Goal: Entertainment & Leisure: Consume media (video, audio)

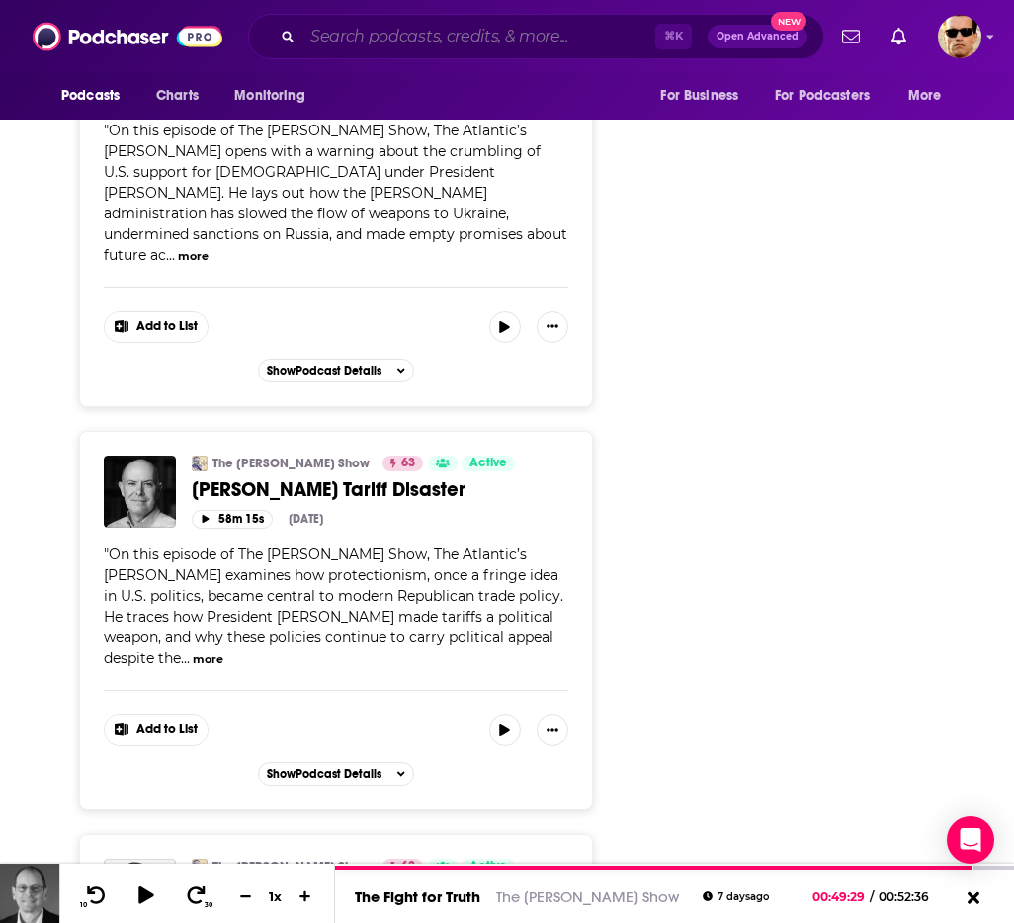
click at [359, 42] on input "Search podcasts, credits, & more..." at bounding box center [479, 37] width 353 height 32
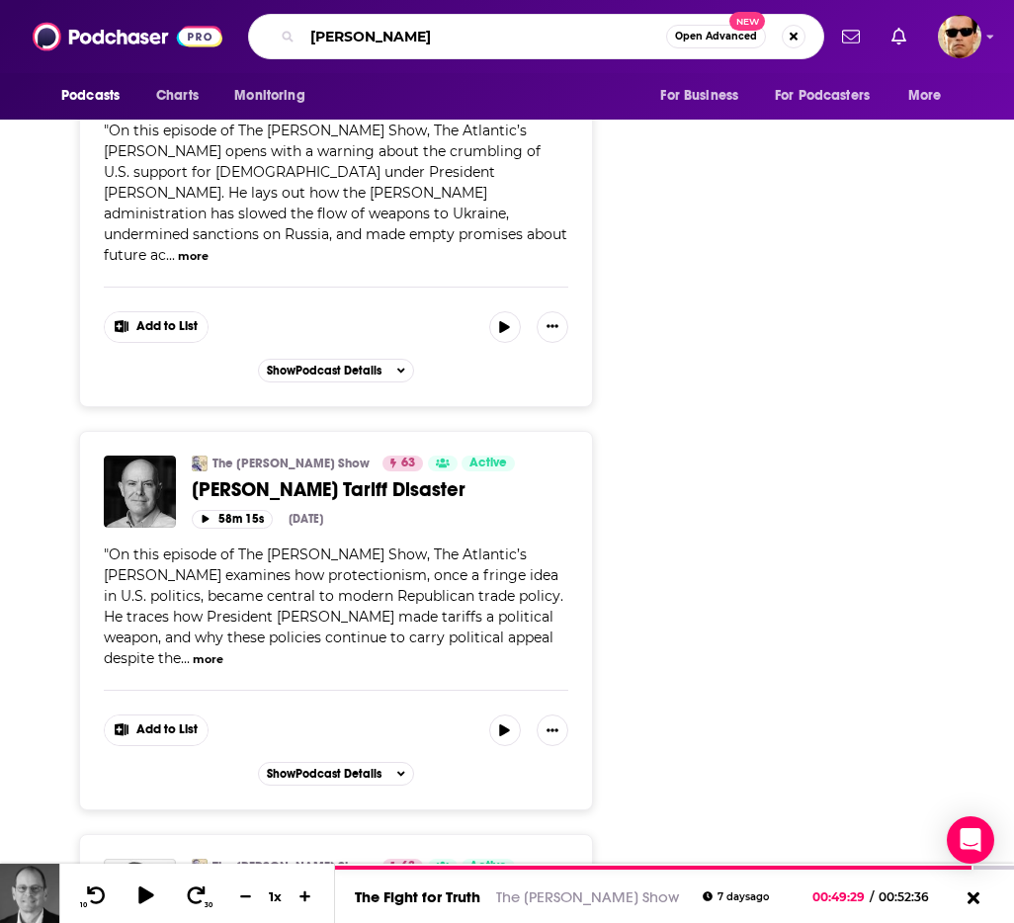
type input "[PERSON_NAME]"
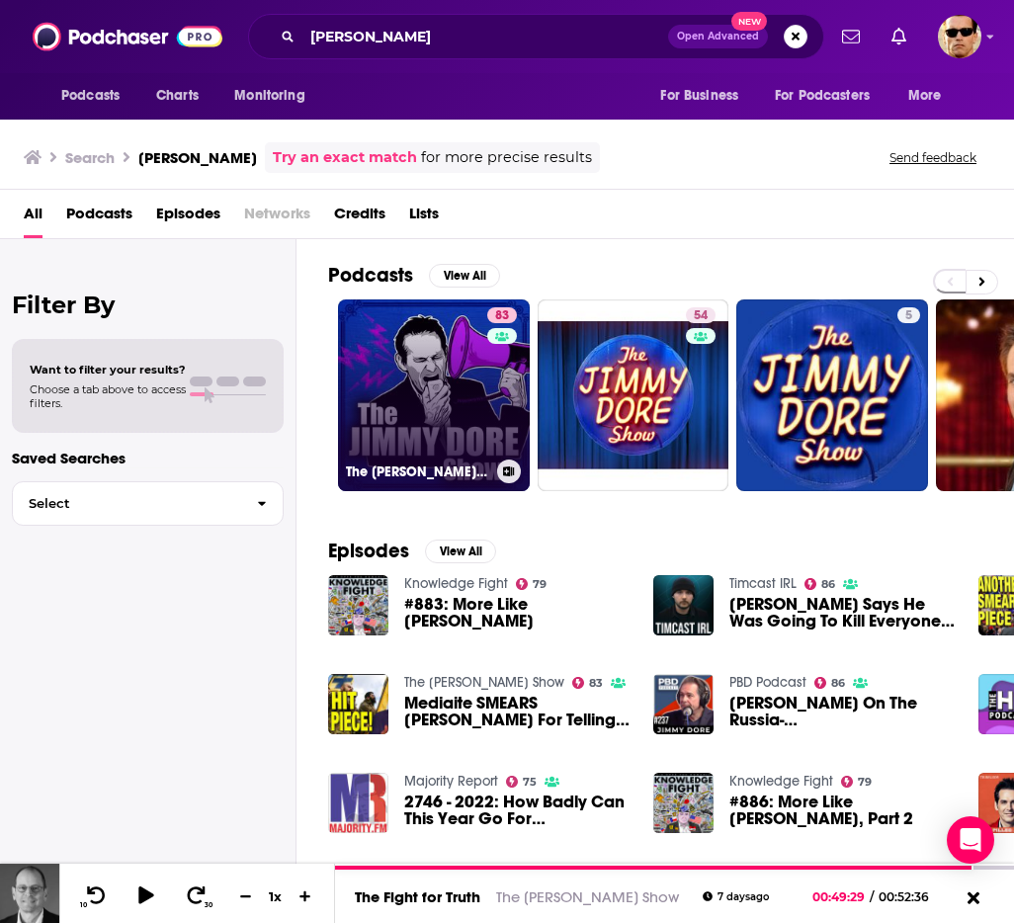
click at [429, 399] on link "83 The [PERSON_NAME] Show" at bounding box center [434, 396] width 192 height 192
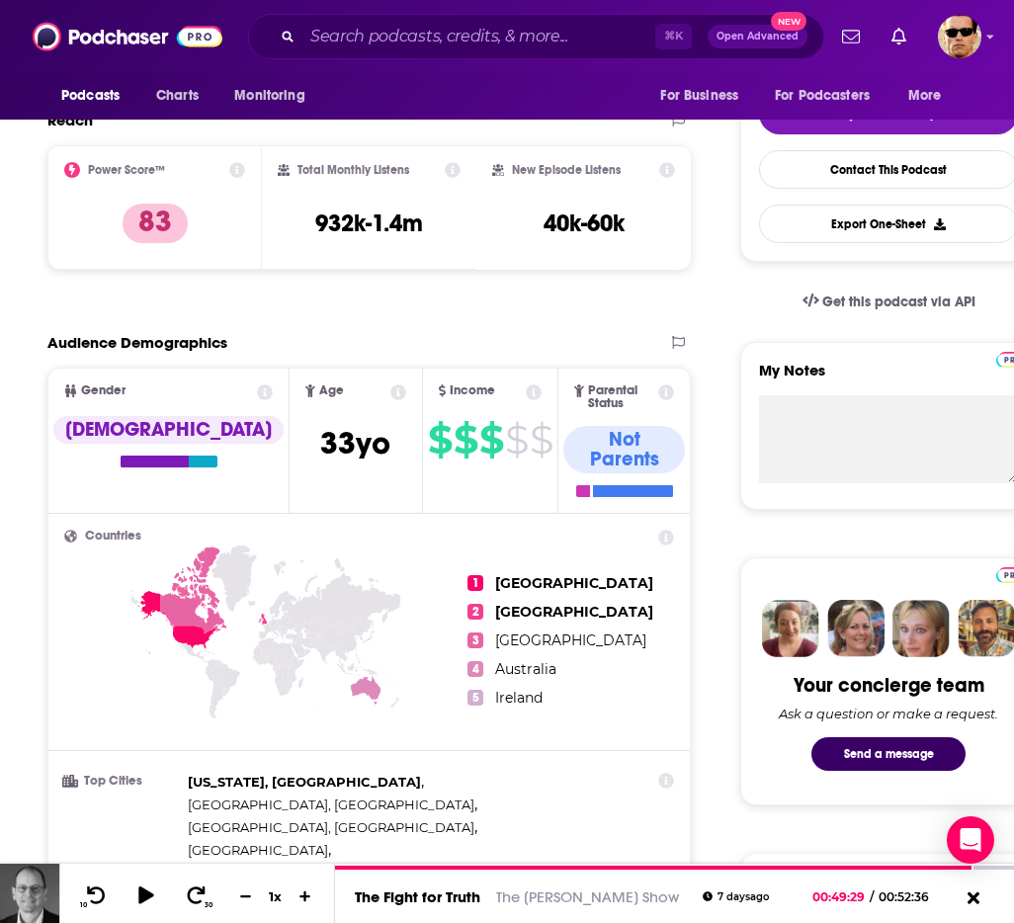
scroll to position [52, 0]
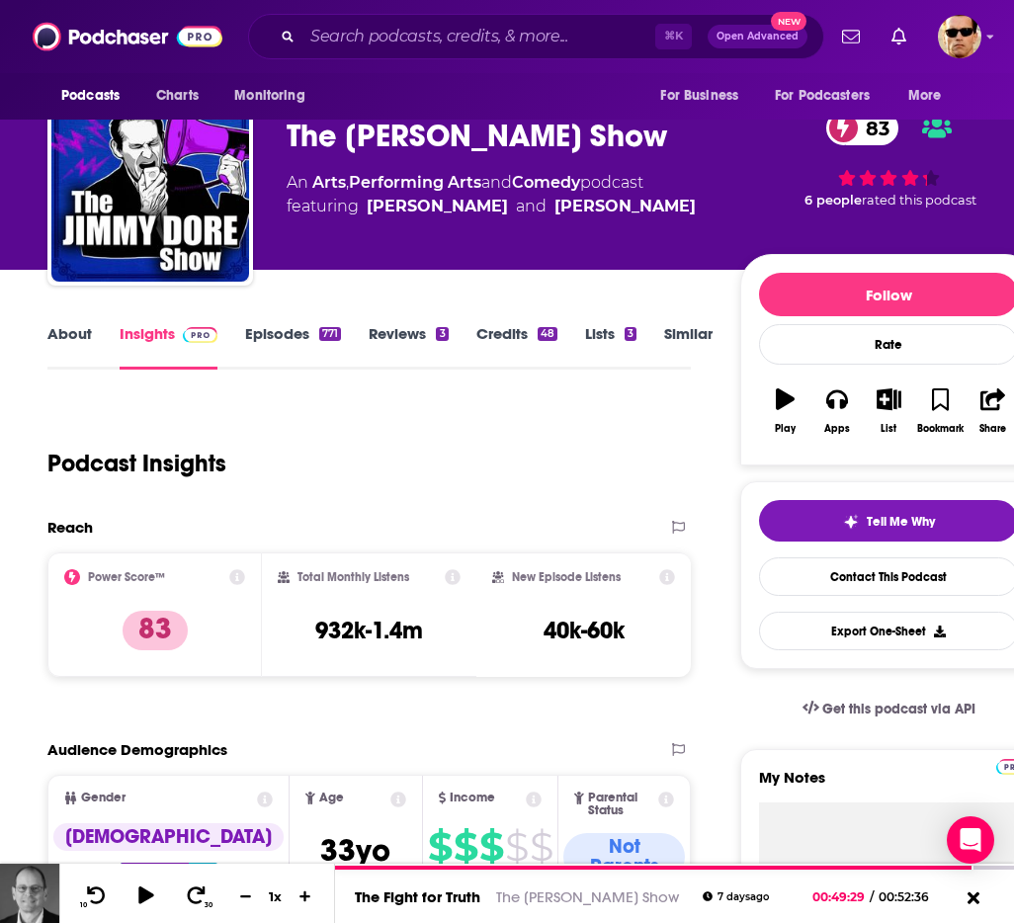
click at [268, 346] on link "Episodes 771" at bounding box center [293, 346] width 96 height 45
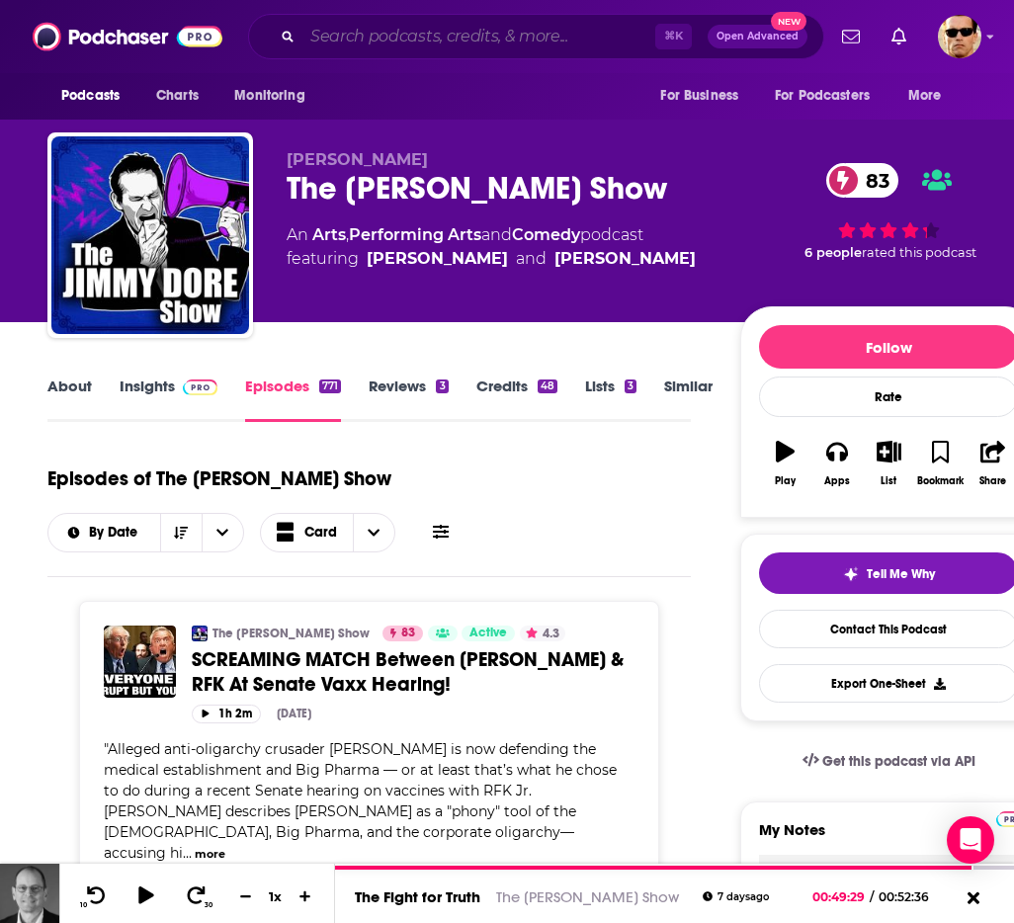
click at [424, 41] on input "Search podcasts, credits, & more..." at bounding box center [479, 37] width 353 height 32
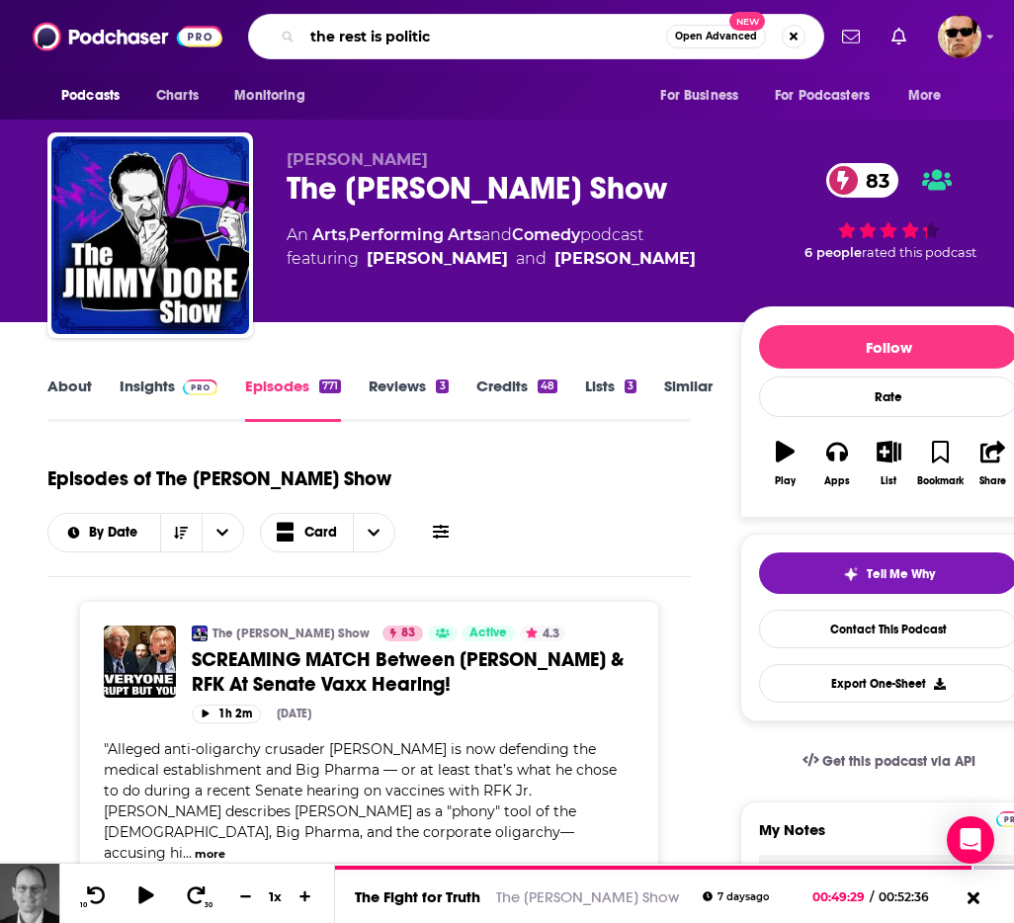
type input "the rest is politics"
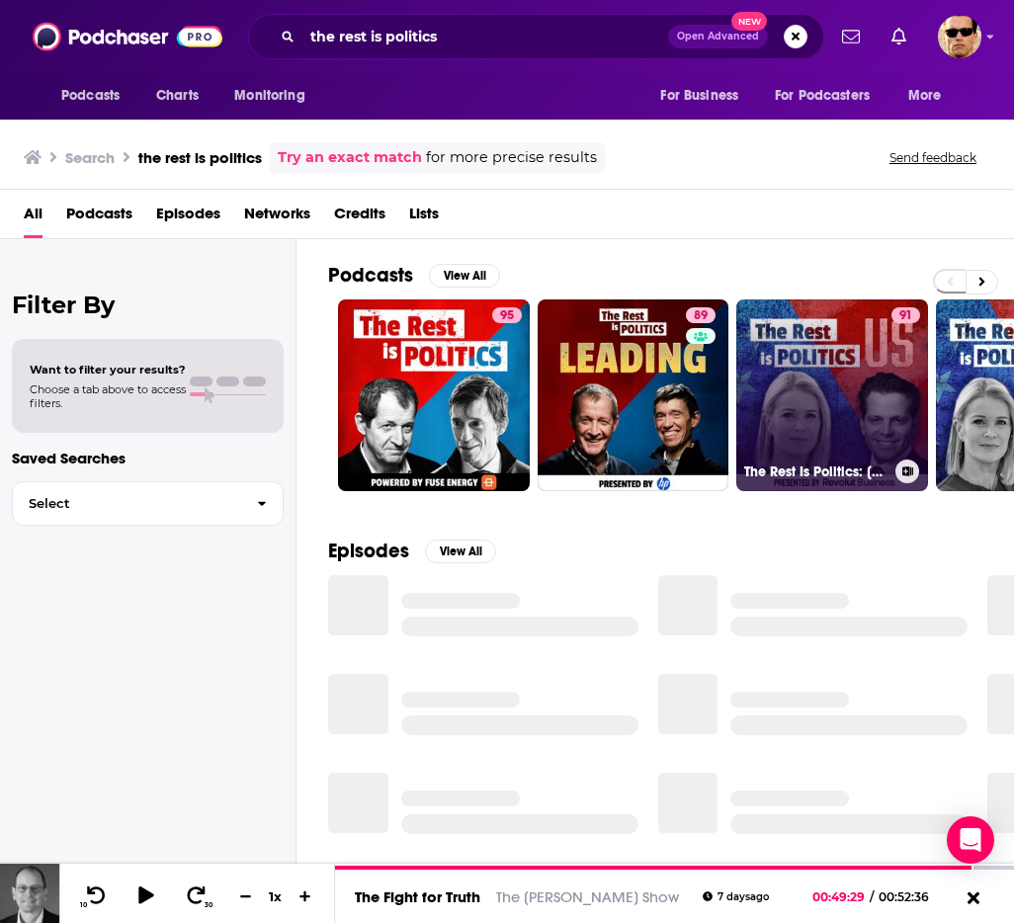
click at [853, 405] on link "91 The Rest Is Politics: US" at bounding box center [833, 396] width 192 height 192
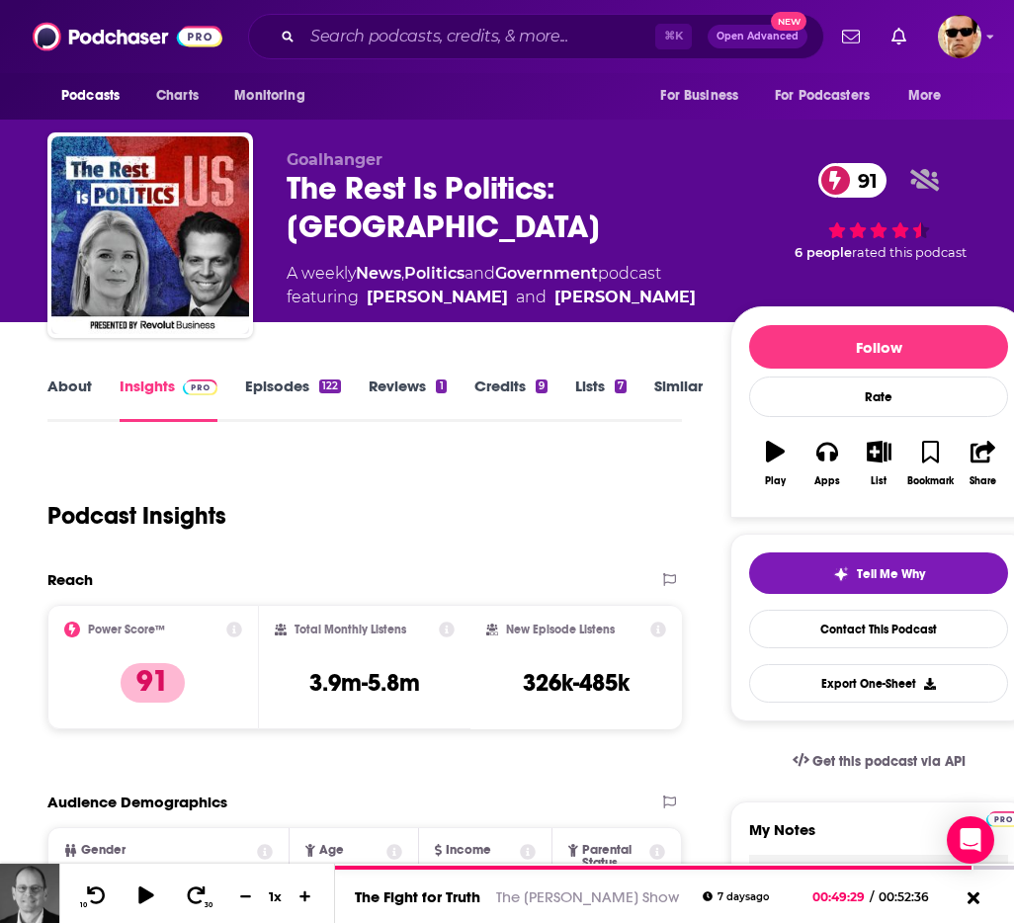
click at [282, 385] on link "Episodes 122" at bounding box center [293, 399] width 96 height 45
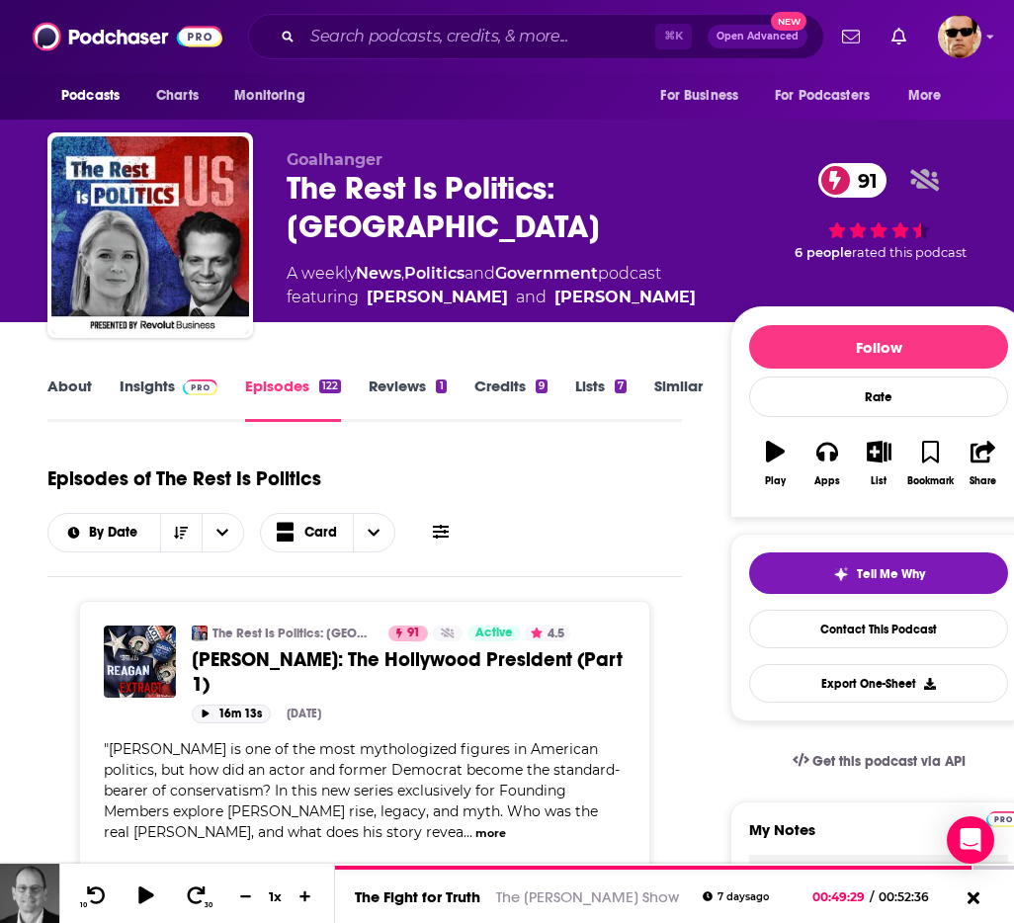
click at [244, 717] on button "16m 13s" at bounding box center [231, 714] width 79 height 19
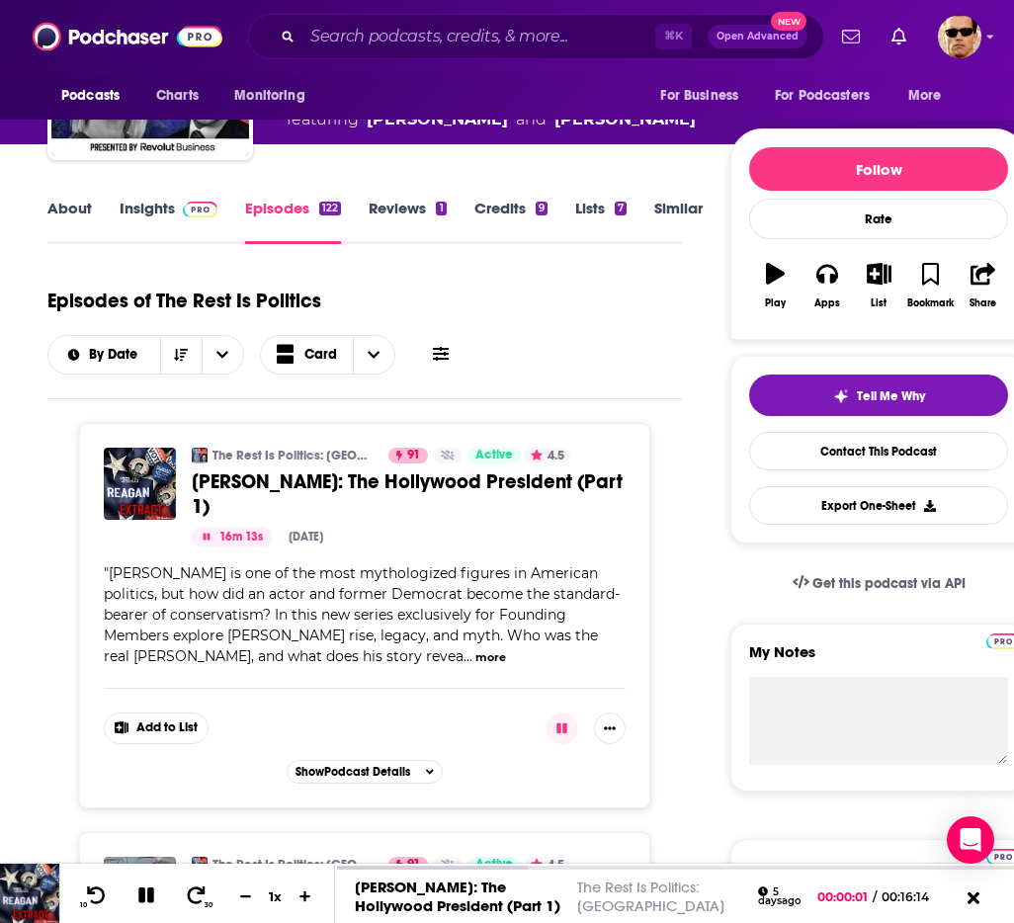
scroll to position [184, 0]
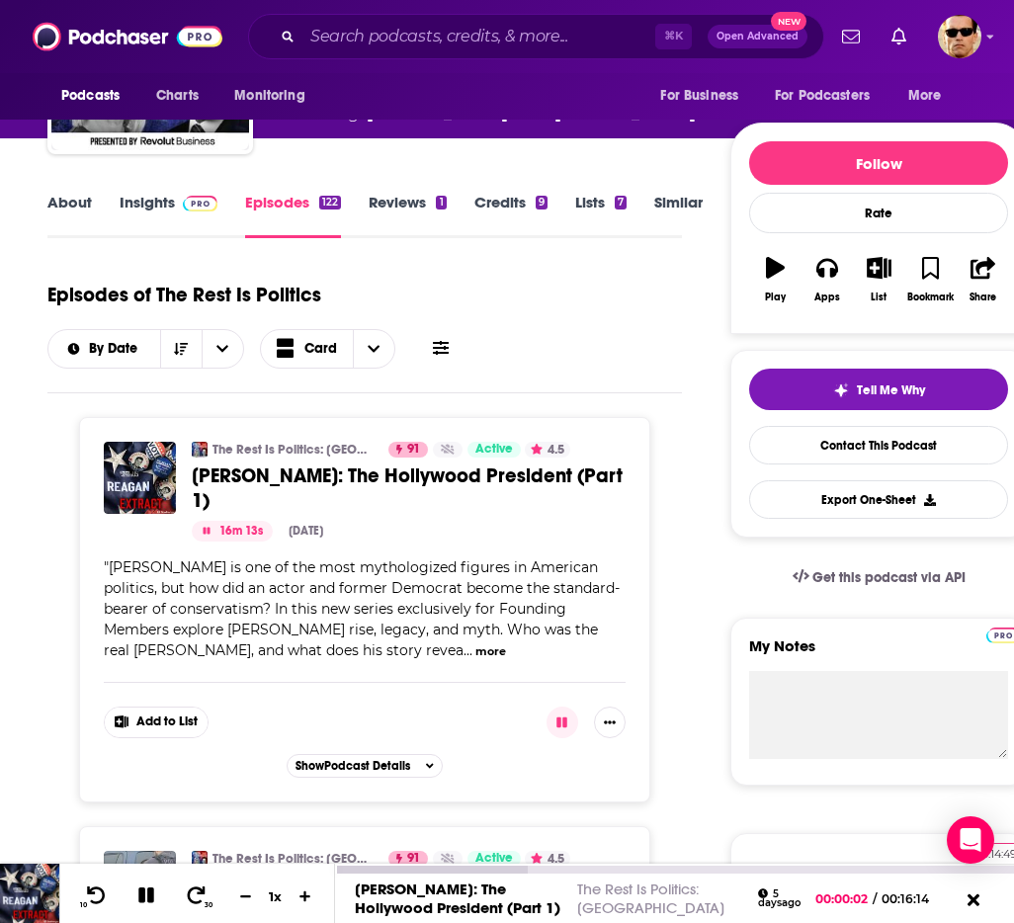
click at [955, 873] on div "00:14:49" at bounding box center [674, 870] width 679 height 8
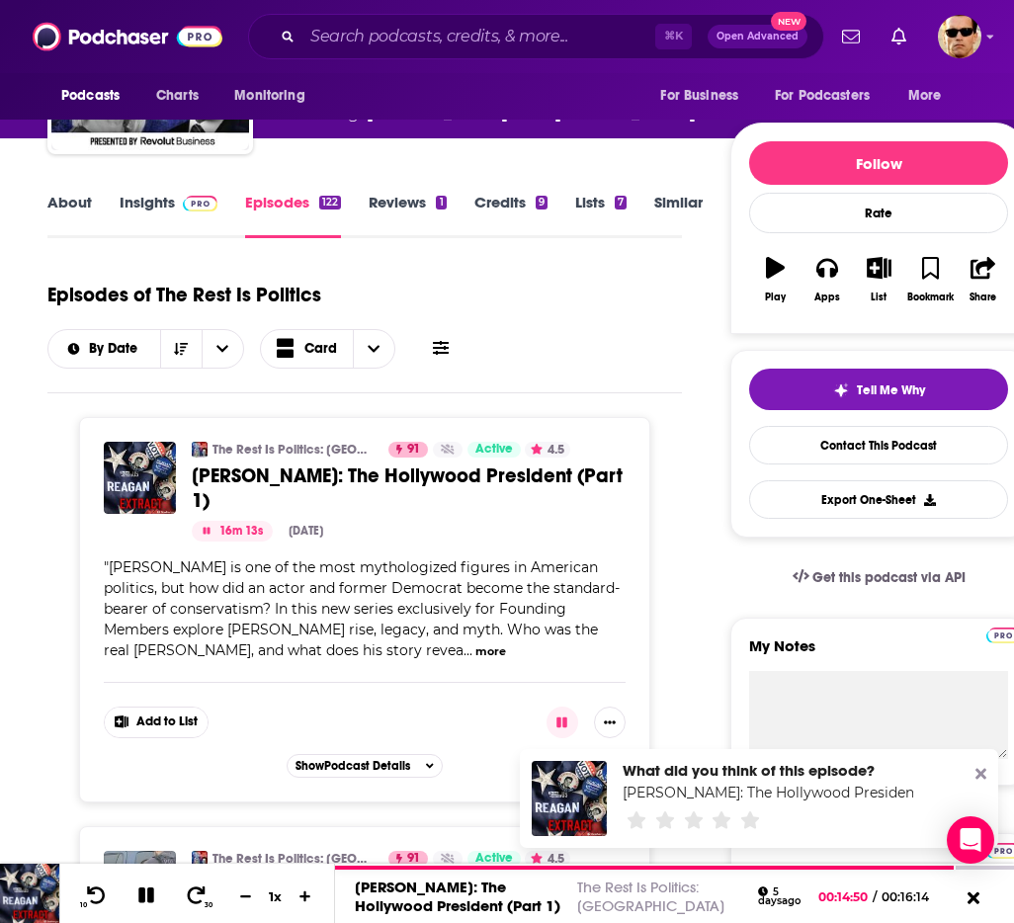
click at [979, 776] on icon at bounding box center [981, 774] width 11 height 11
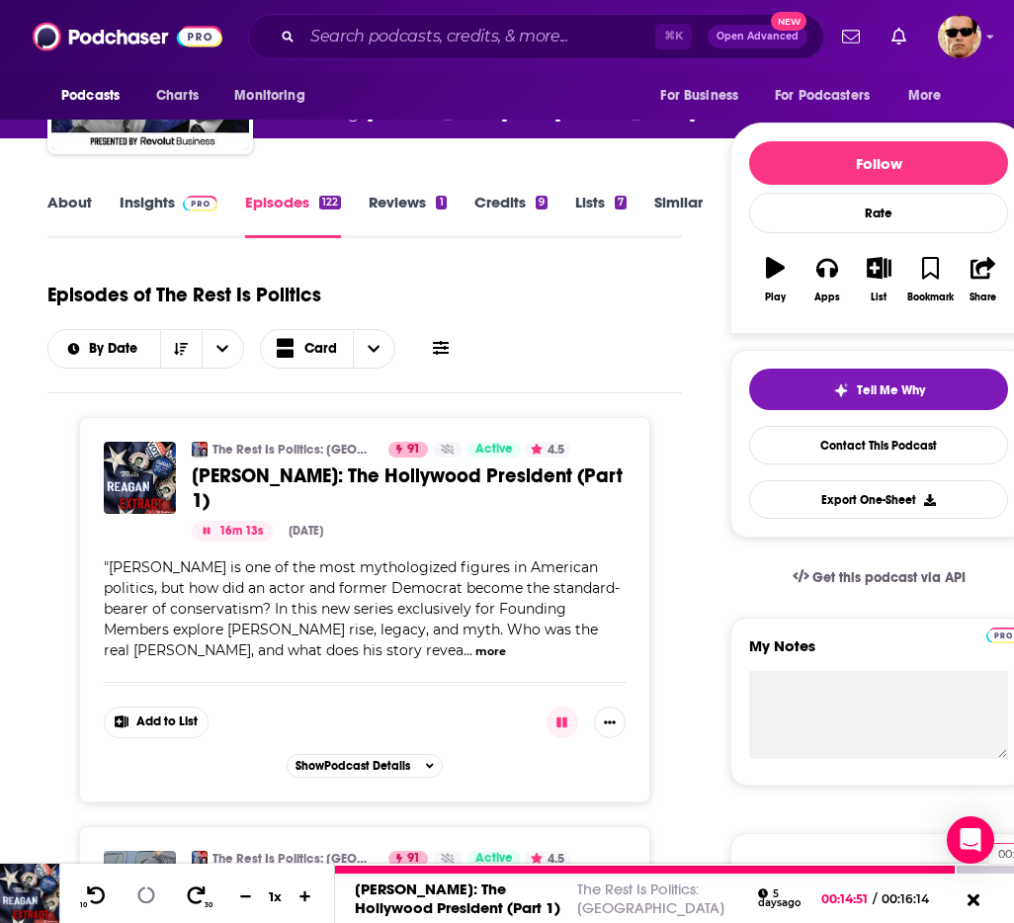
click at [979, 868] on div at bounding box center [674, 870] width 679 height 8
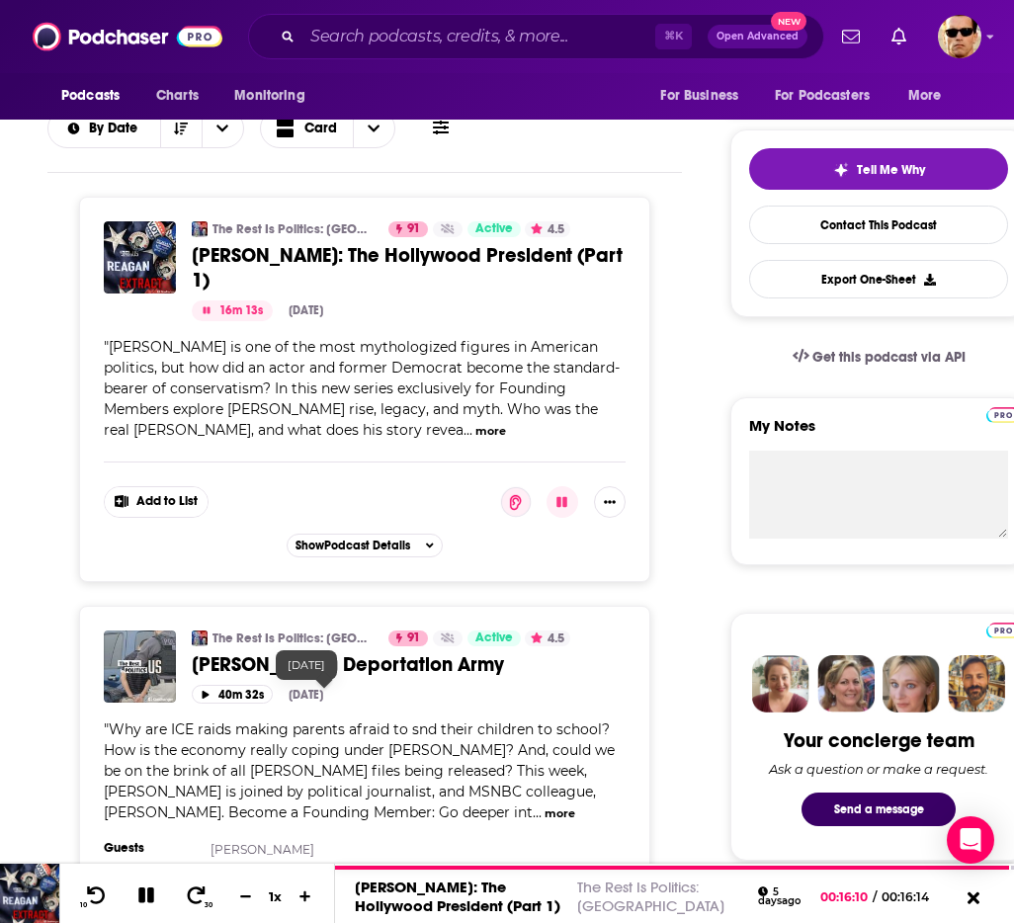
scroll to position [405, 0]
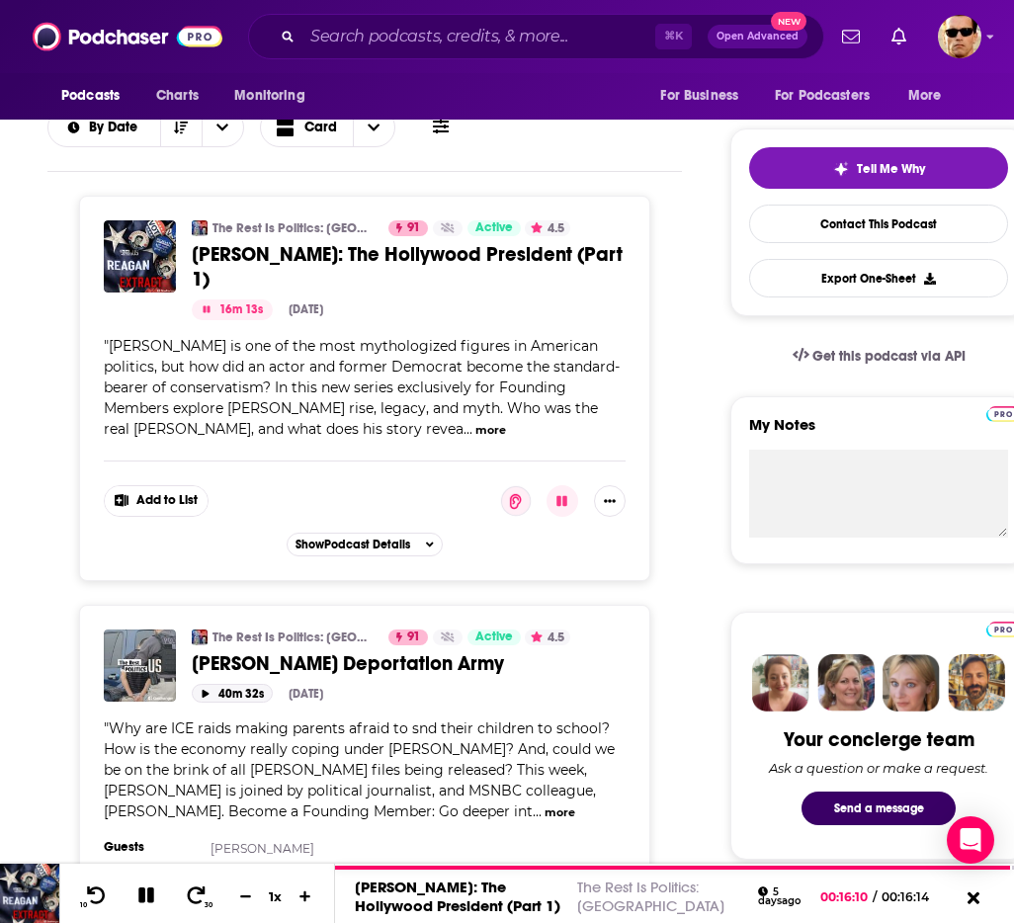
click at [240, 697] on button "40m 32s" at bounding box center [232, 693] width 81 height 19
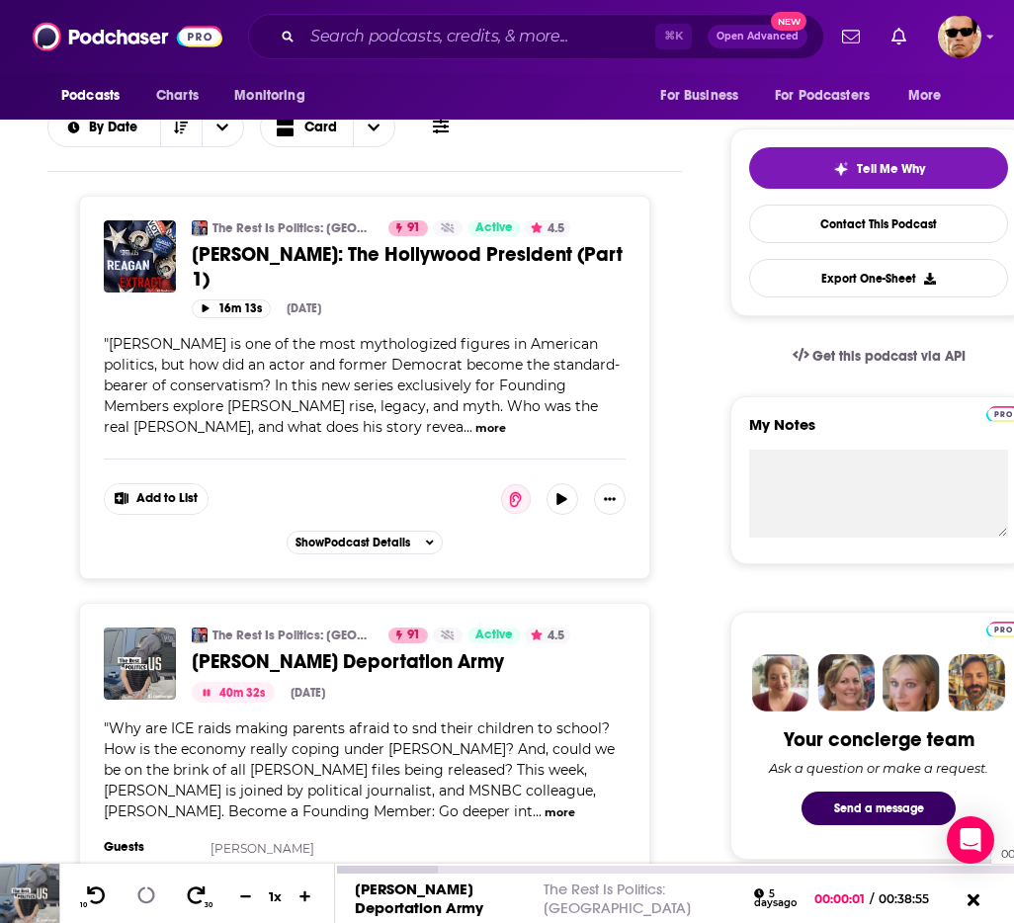
click at [981, 871] on div "00:37:04" at bounding box center [674, 870] width 679 height 8
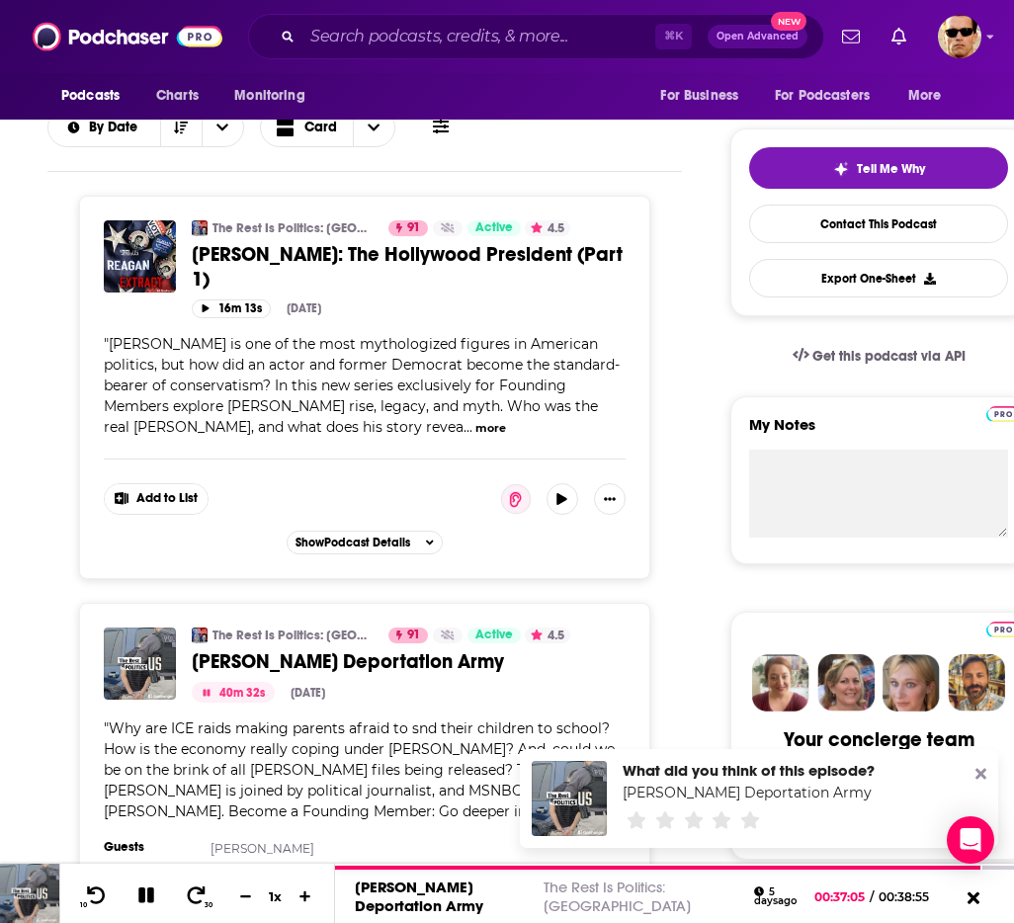
click at [978, 765] on div at bounding box center [981, 774] width 11 height 19
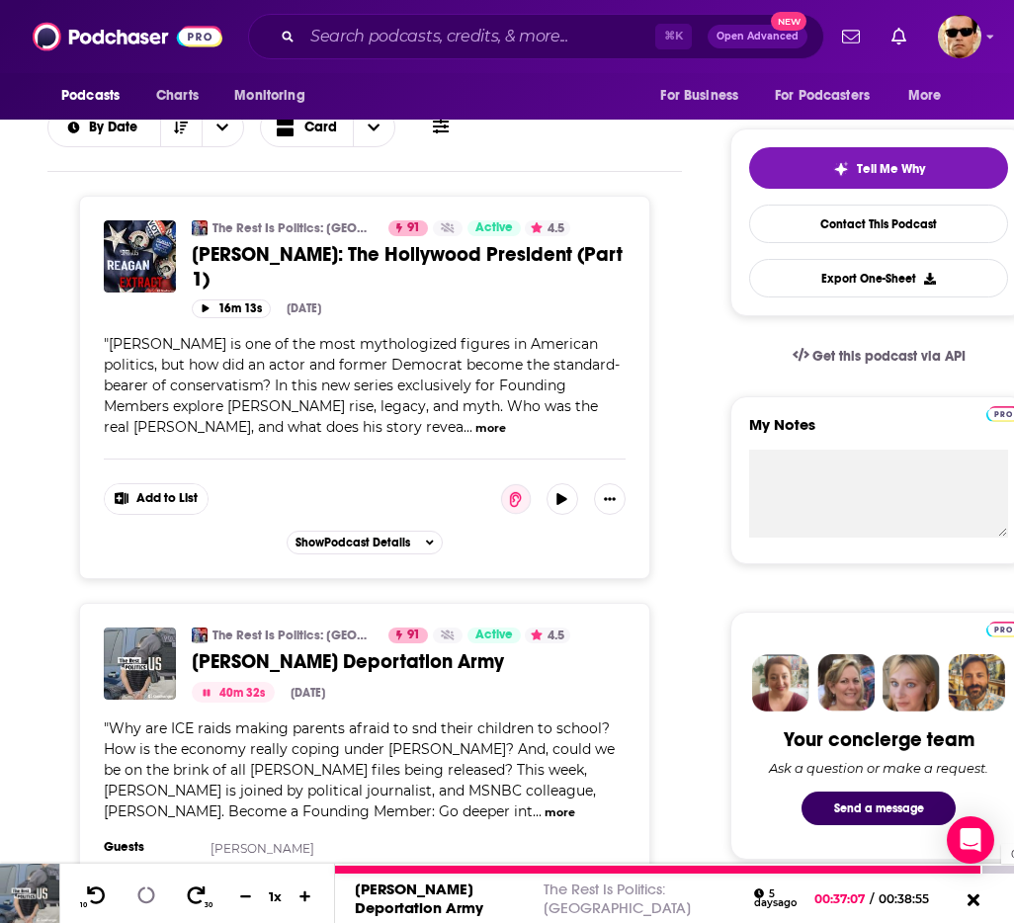
click at [992, 871] on div at bounding box center [674, 870] width 679 height 8
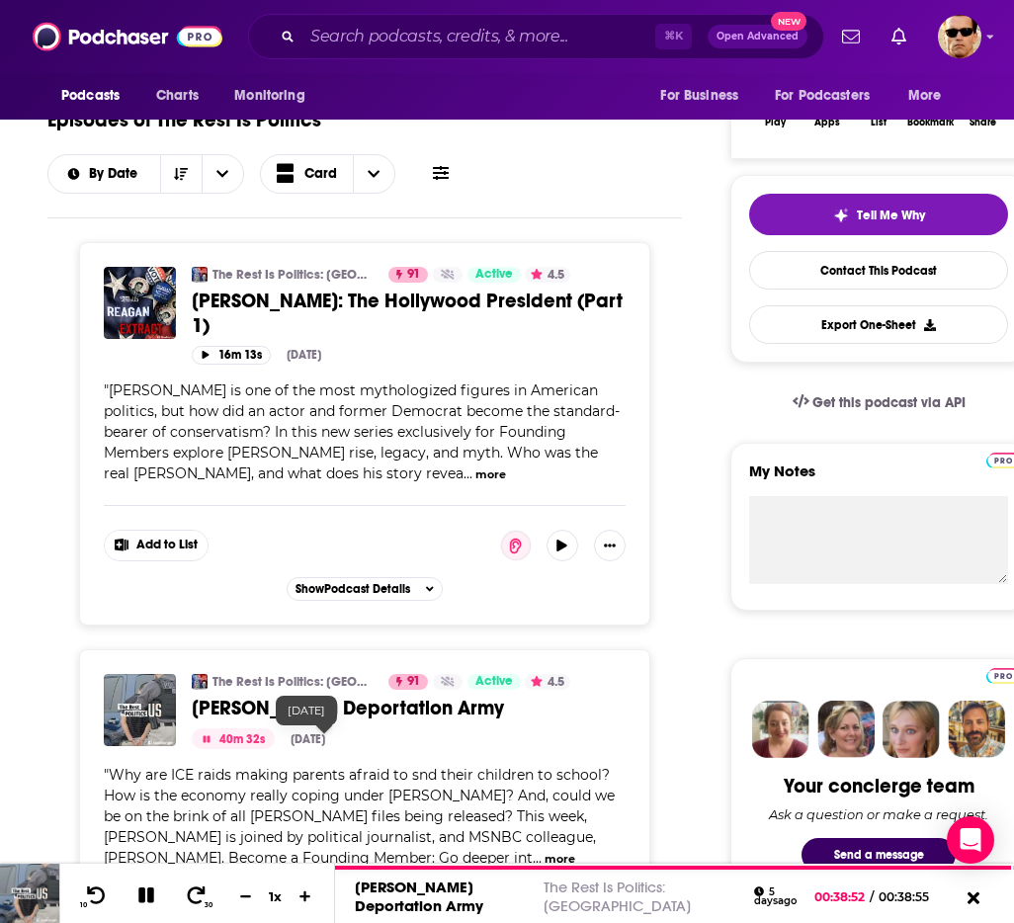
scroll to position [365, 0]
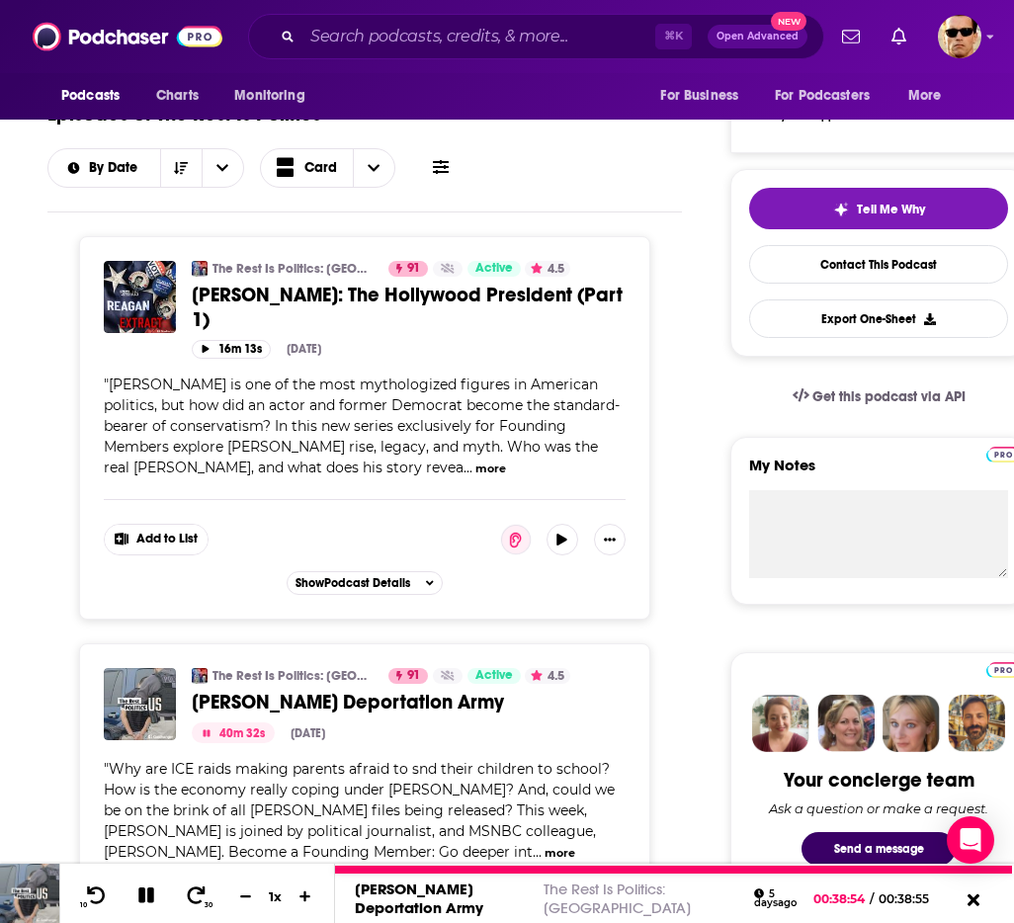
click at [149, 900] on icon at bounding box center [146, 896] width 16 height 16
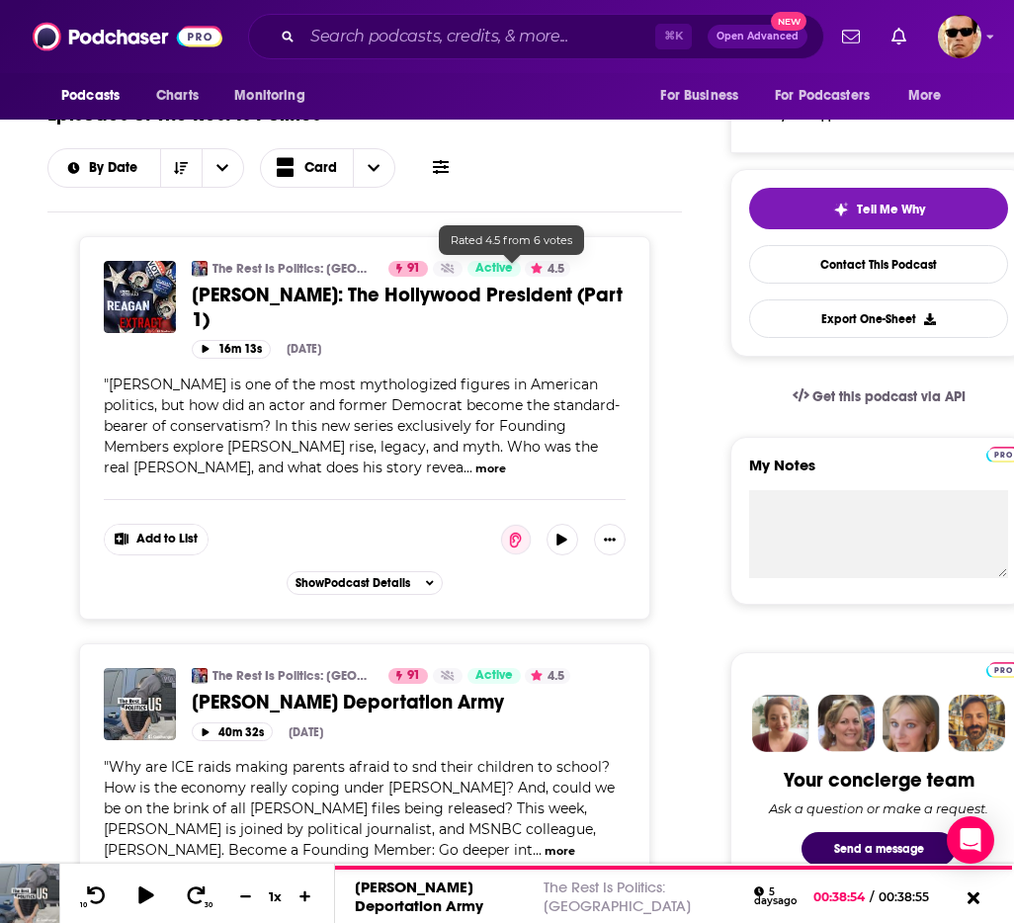
scroll to position [0, 0]
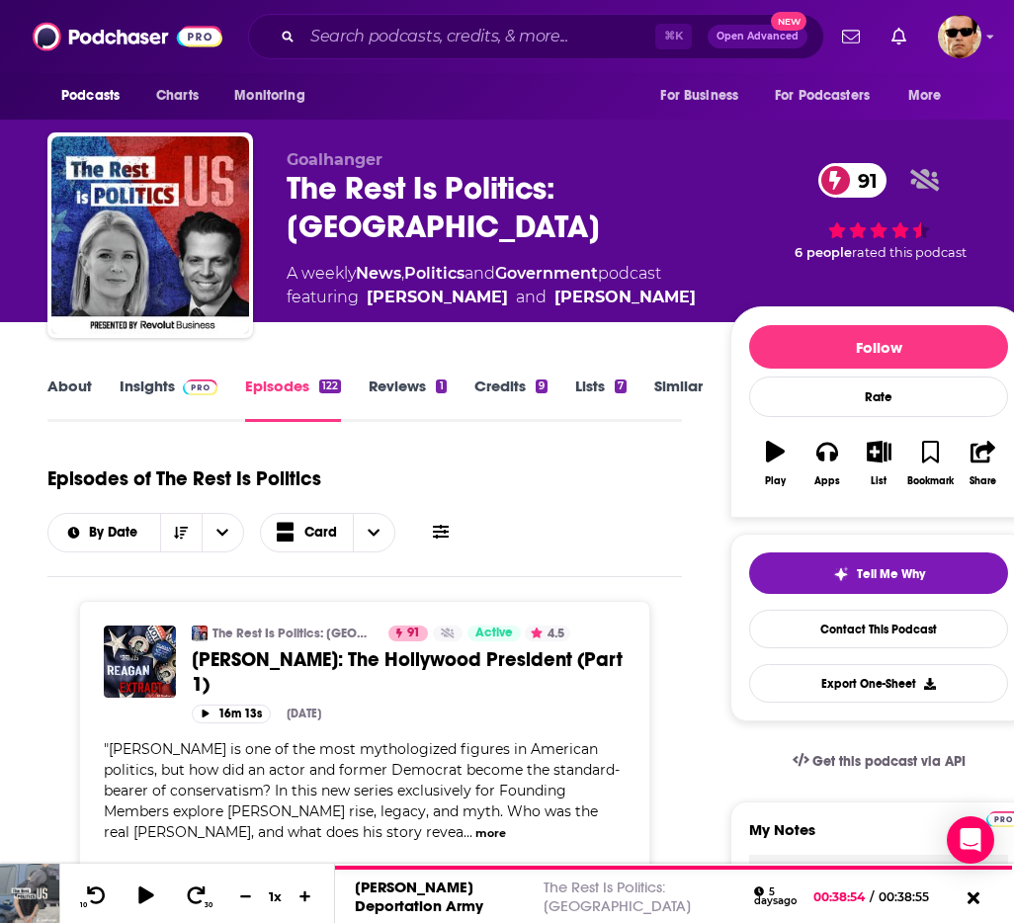
click at [137, 385] on link "Insights" at bounding box center [169, 399] width 98 height 45
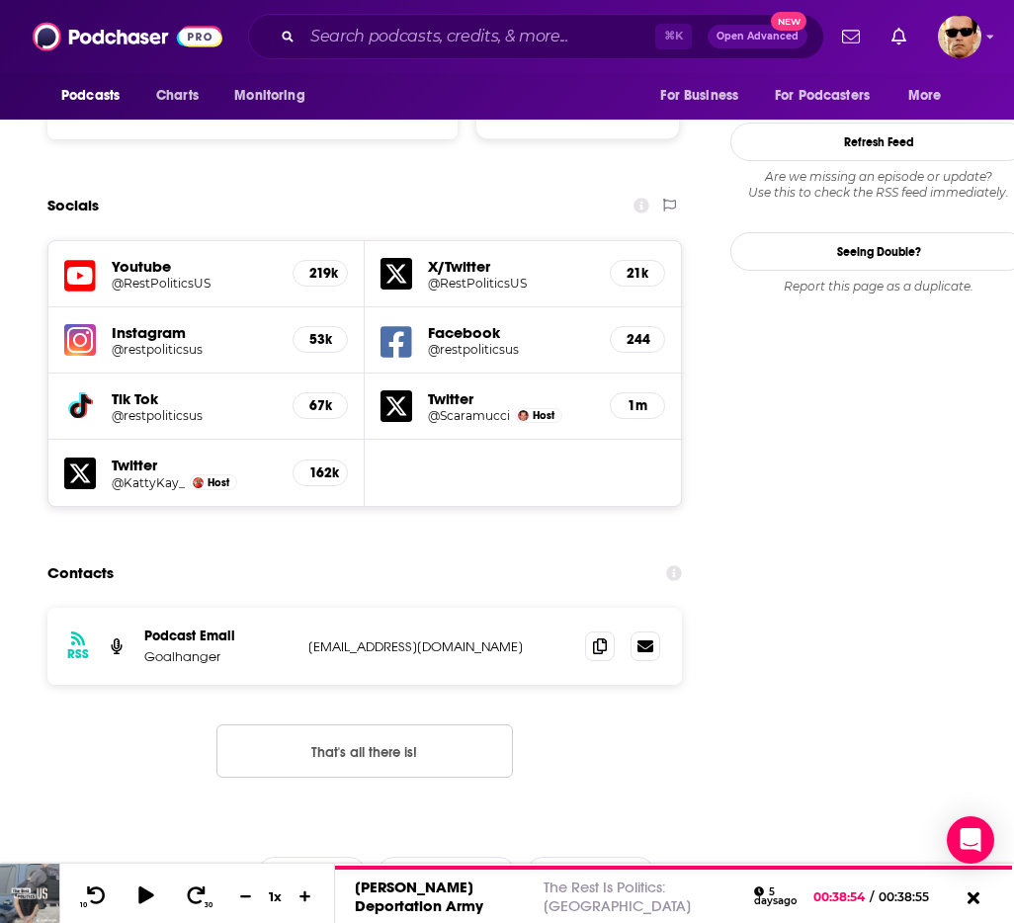
scroll to position [2127, 0]
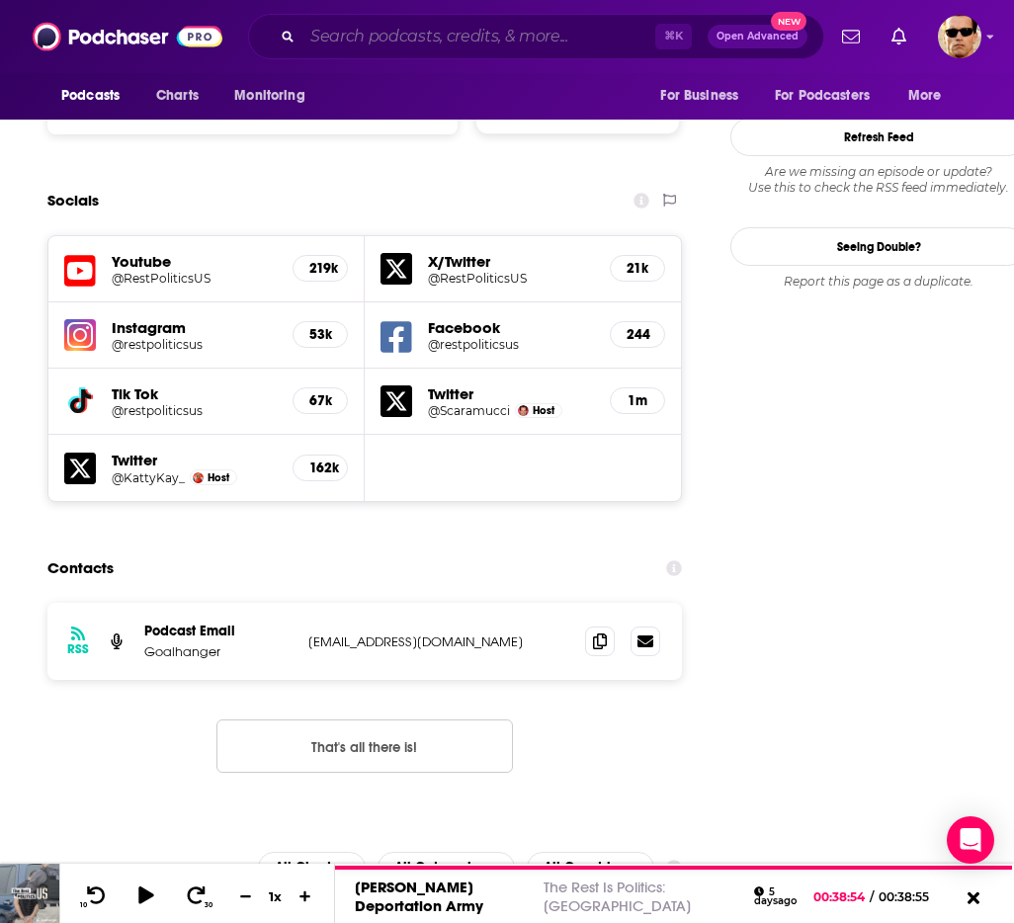
click at [419, 42] on input "Search podcasts, credits, & more..." at bounding box center [479, 37] width 353 height 32
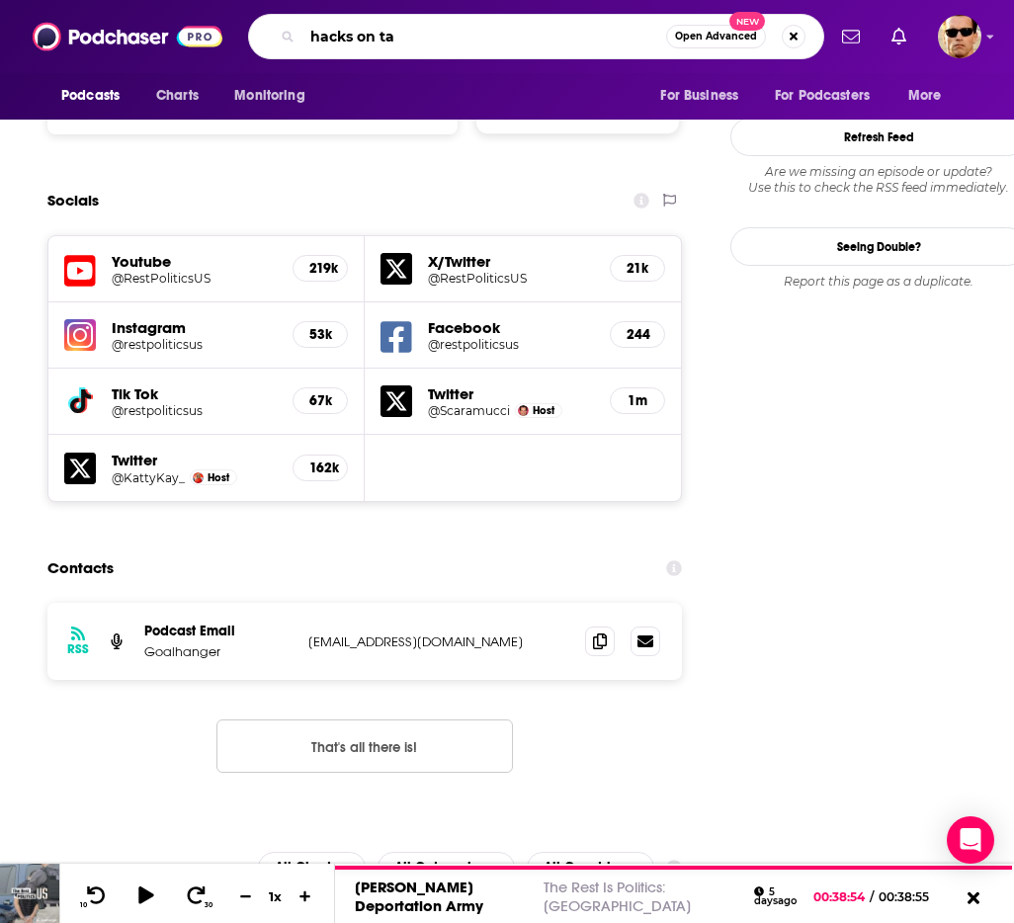
type input "hacks on tap"
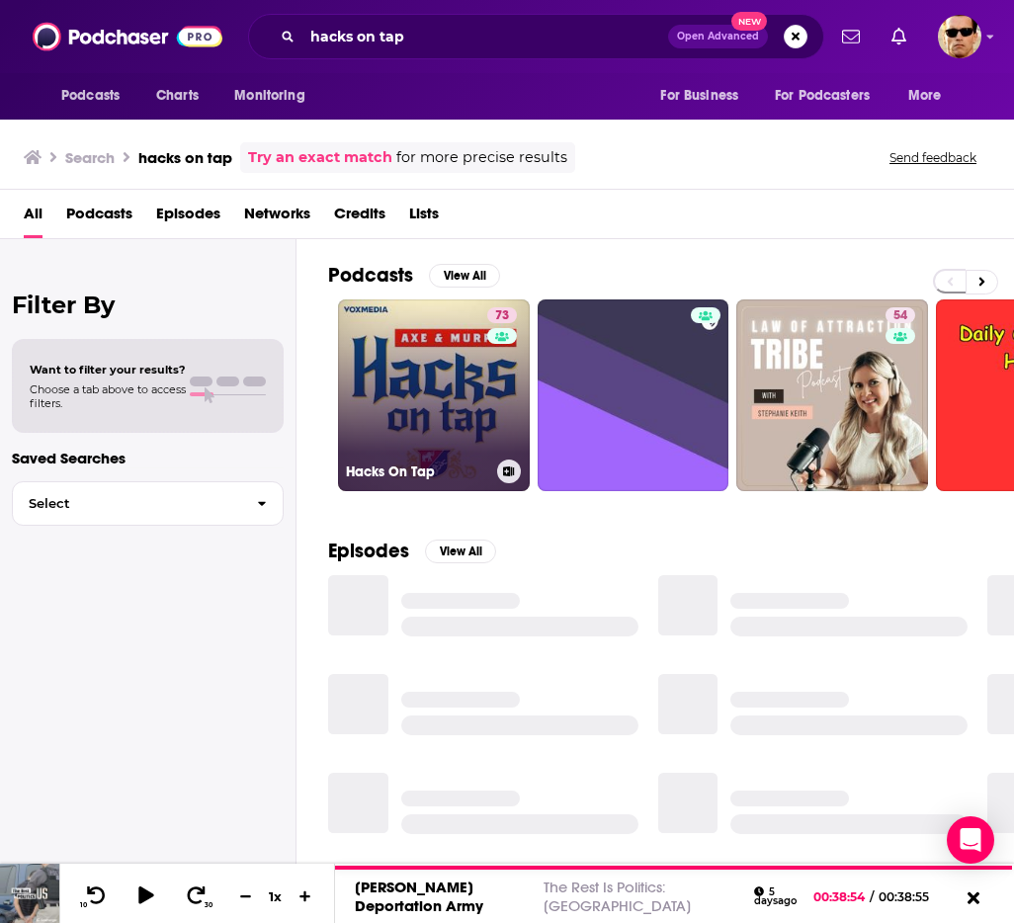
click at [463, 387] on link "73 Hacks On Tap" at bounding box center [434, 396] width 192 height 192
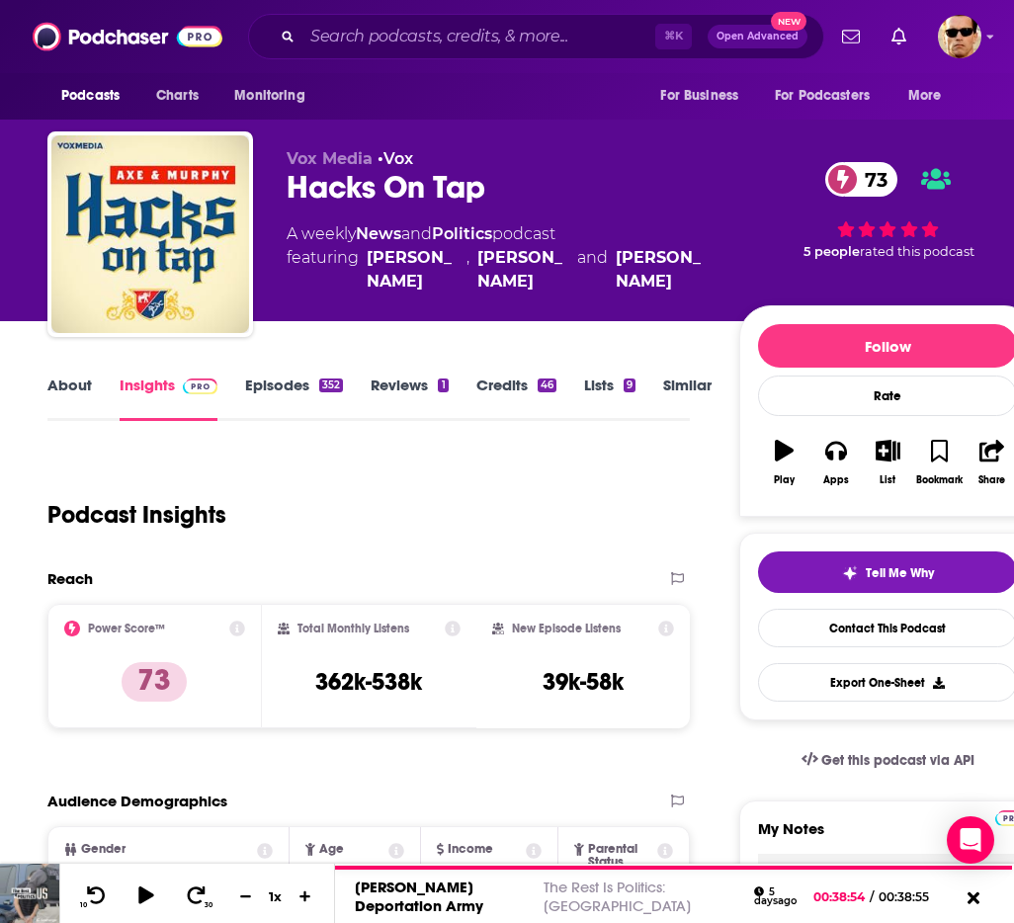
scroll to position [8, 0]
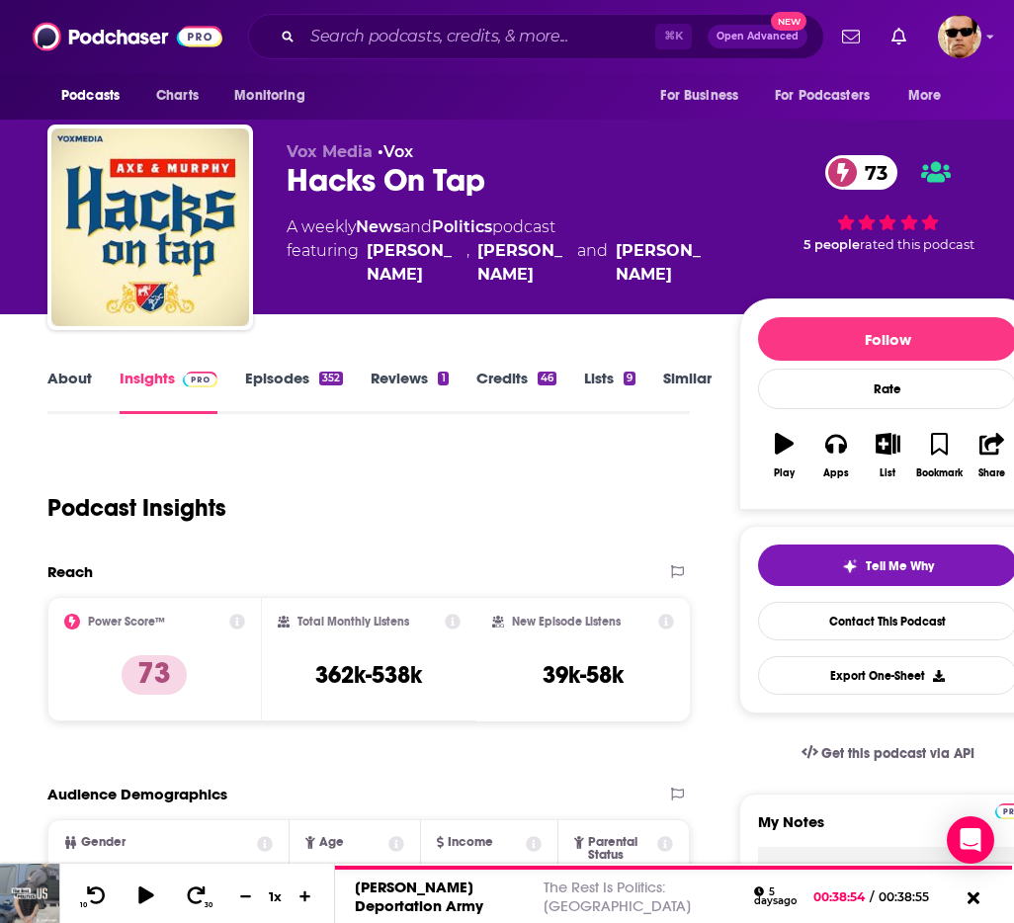
click at [264, 370] on link "Episodes 352" at bounding box center [294, 391] width 98 height 45
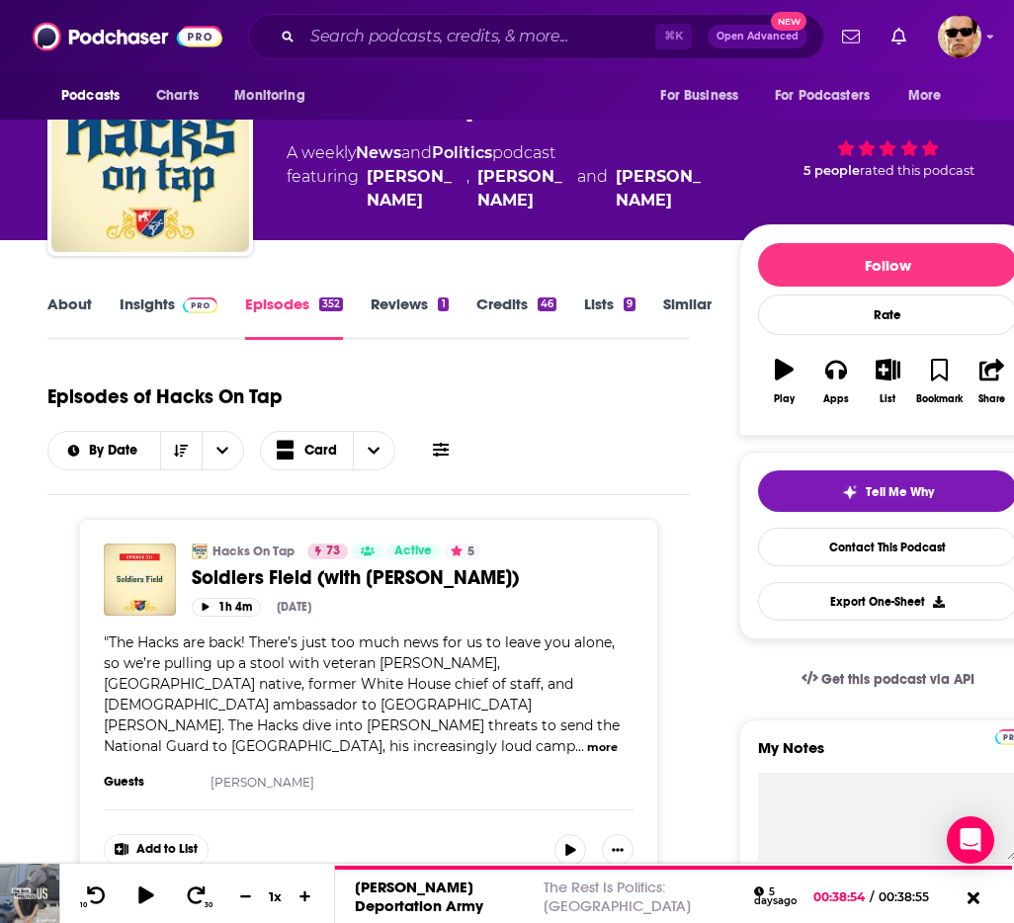
scroll to position [81, 0]
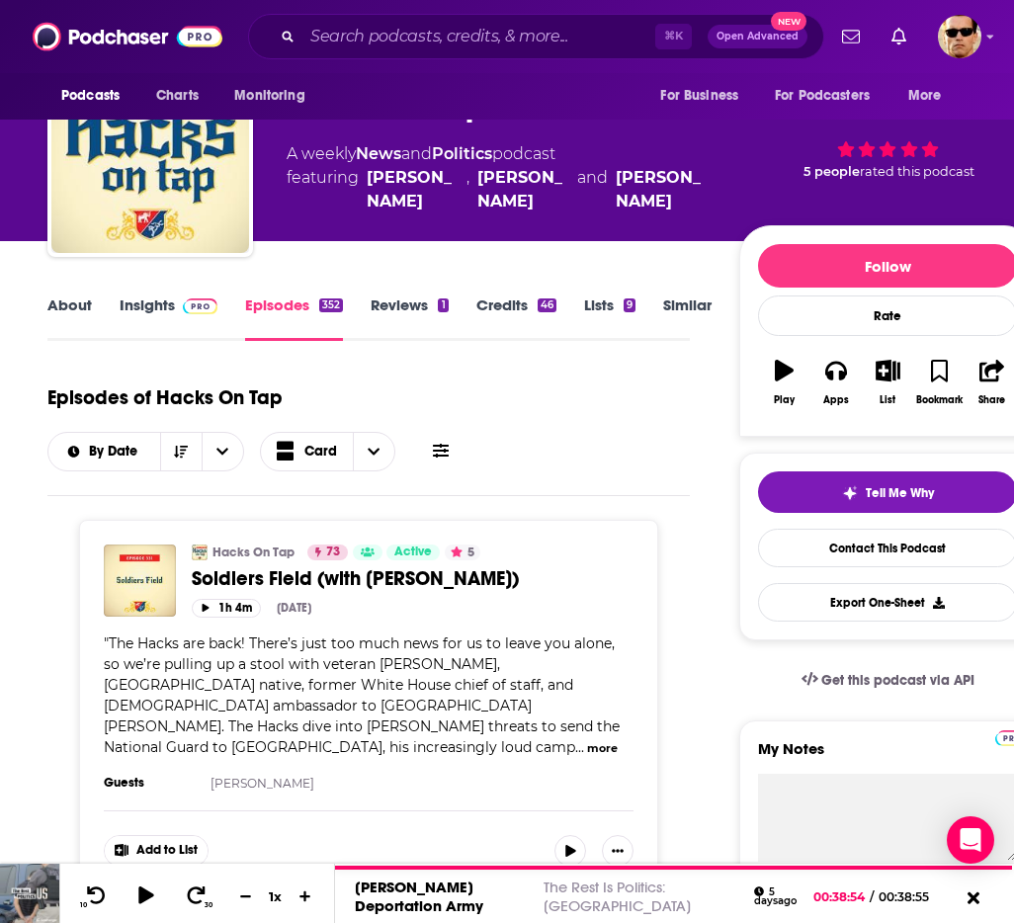
click at [140, 308] on link "Insights" at bounding box center [169, 318] width 98 height 45
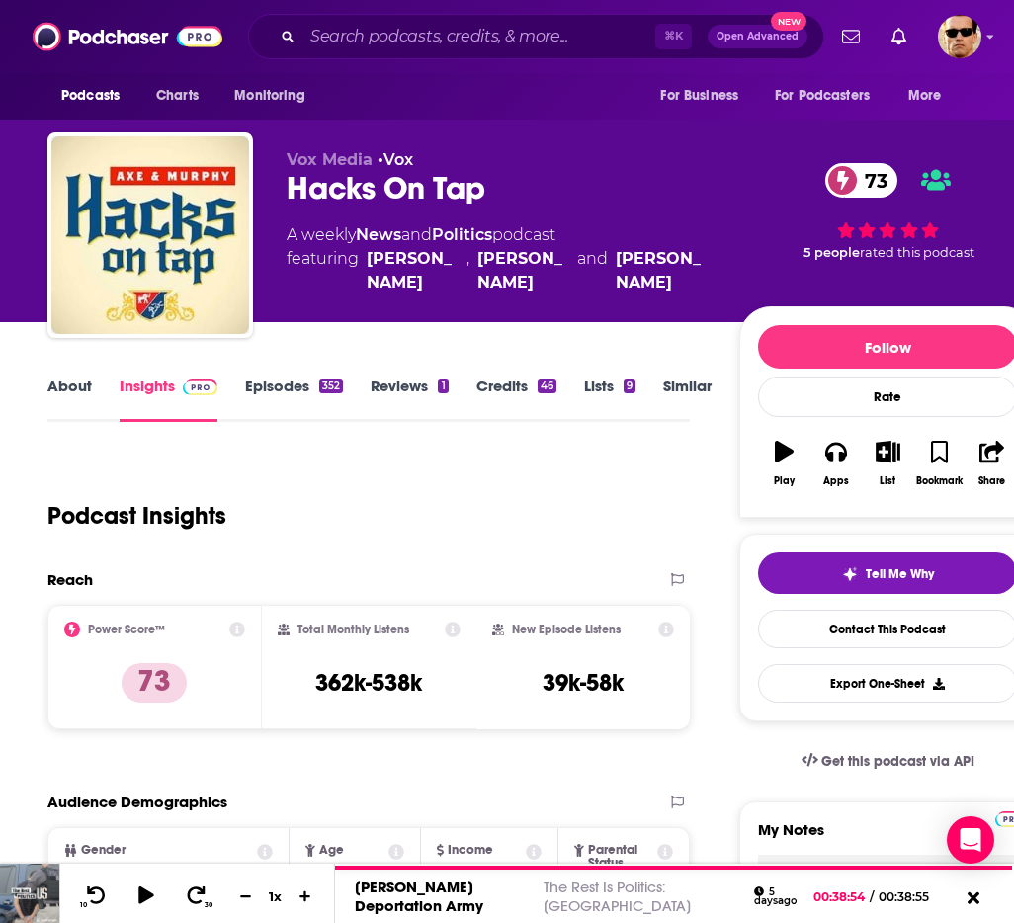
click at [76, 383] on link "About" at bounding box center [69, 399] width 44 height 45
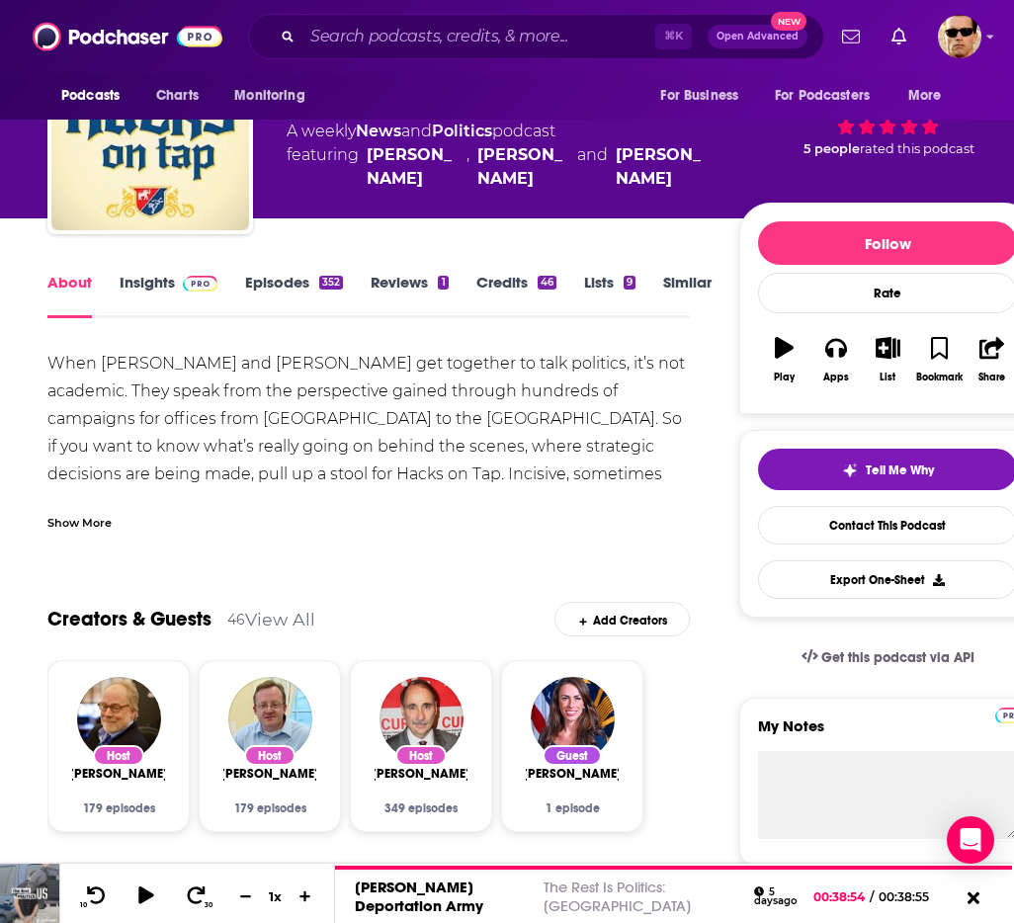
scroll to position [80, 0]
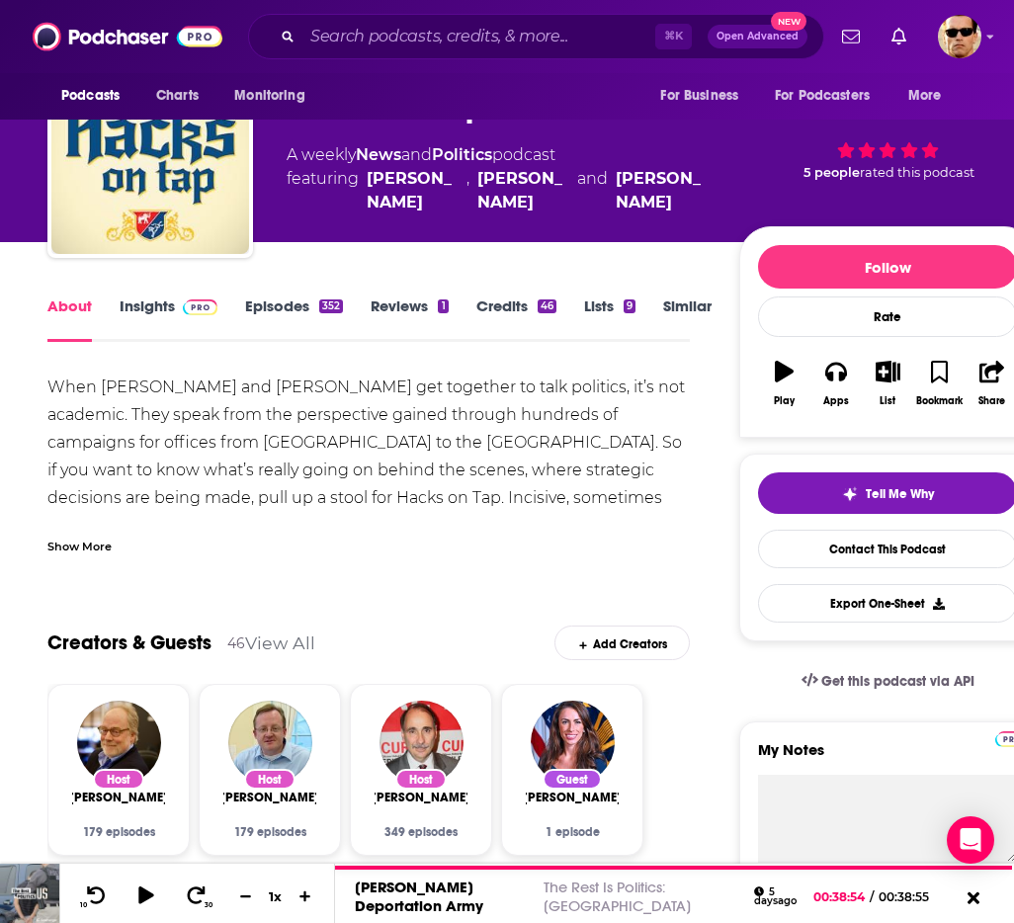
click at [277, 303] on link "Episodes 352" at bounding box center [294, 319] width 98 height 45
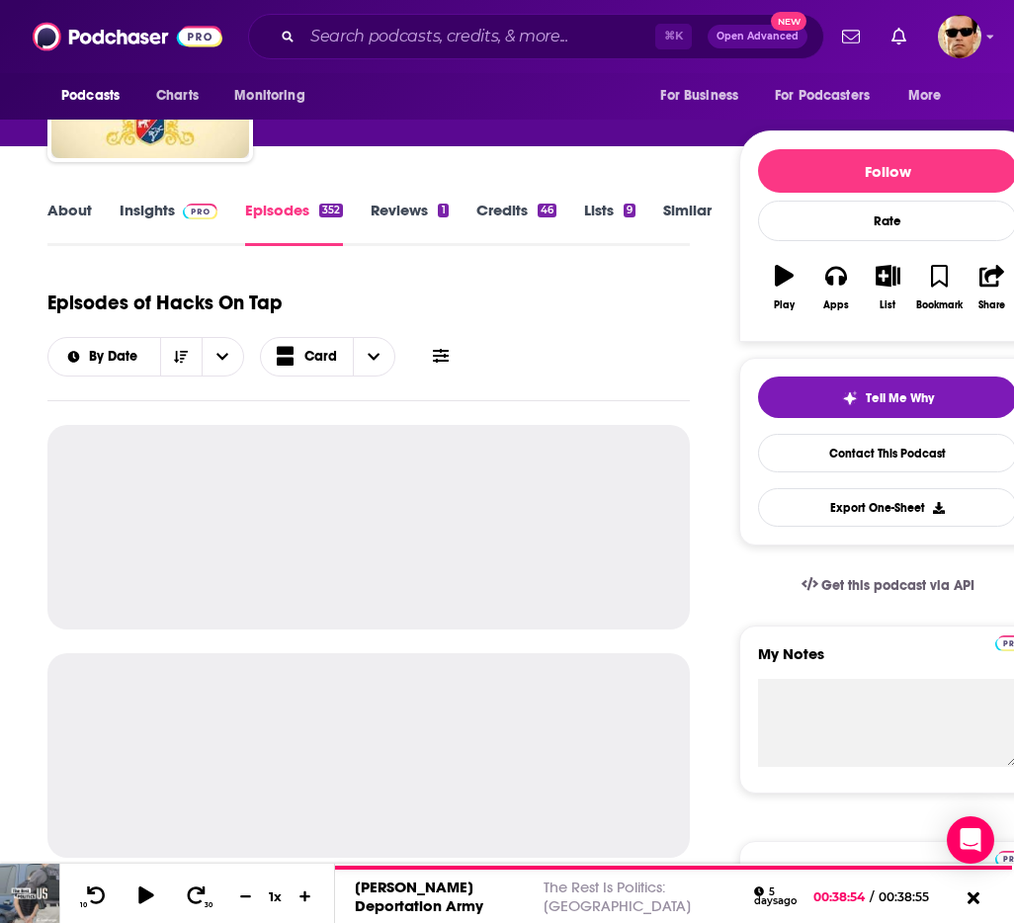
scroll to position [181, 0]
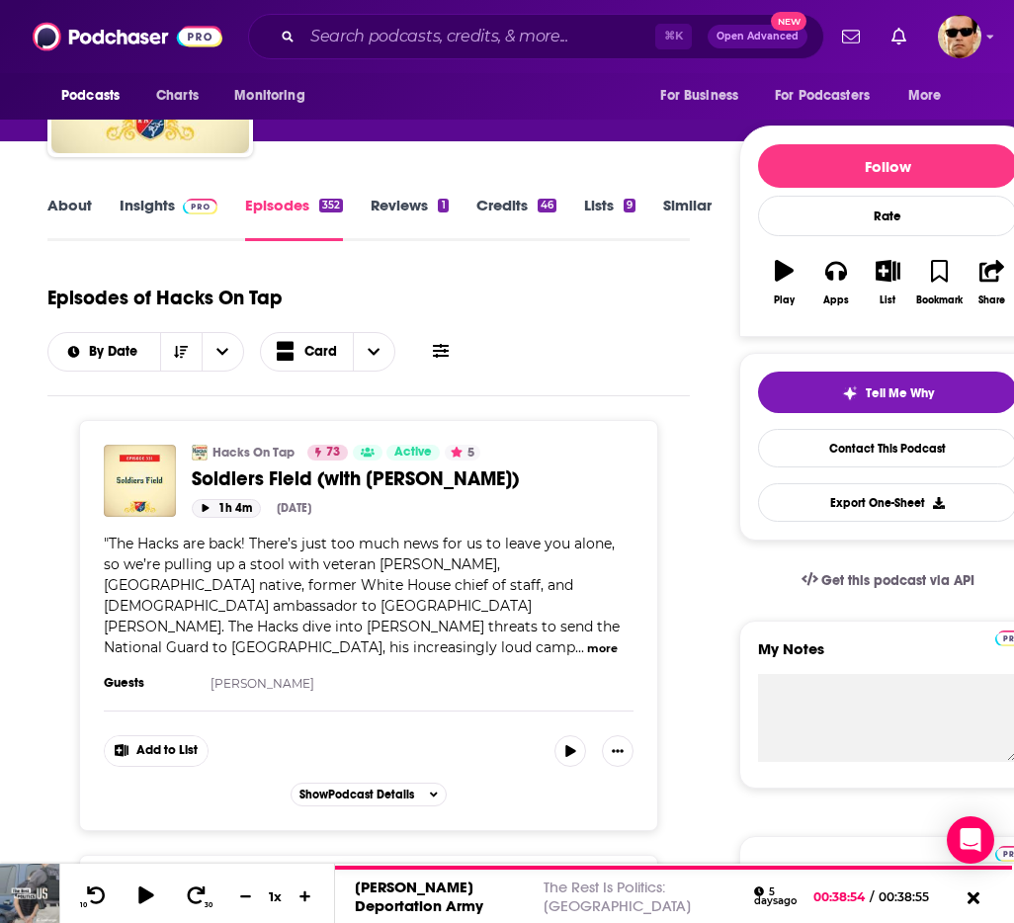
click at [225, 509] on button "1h 4m" at bounding box center [226, 508] width 69 height 19
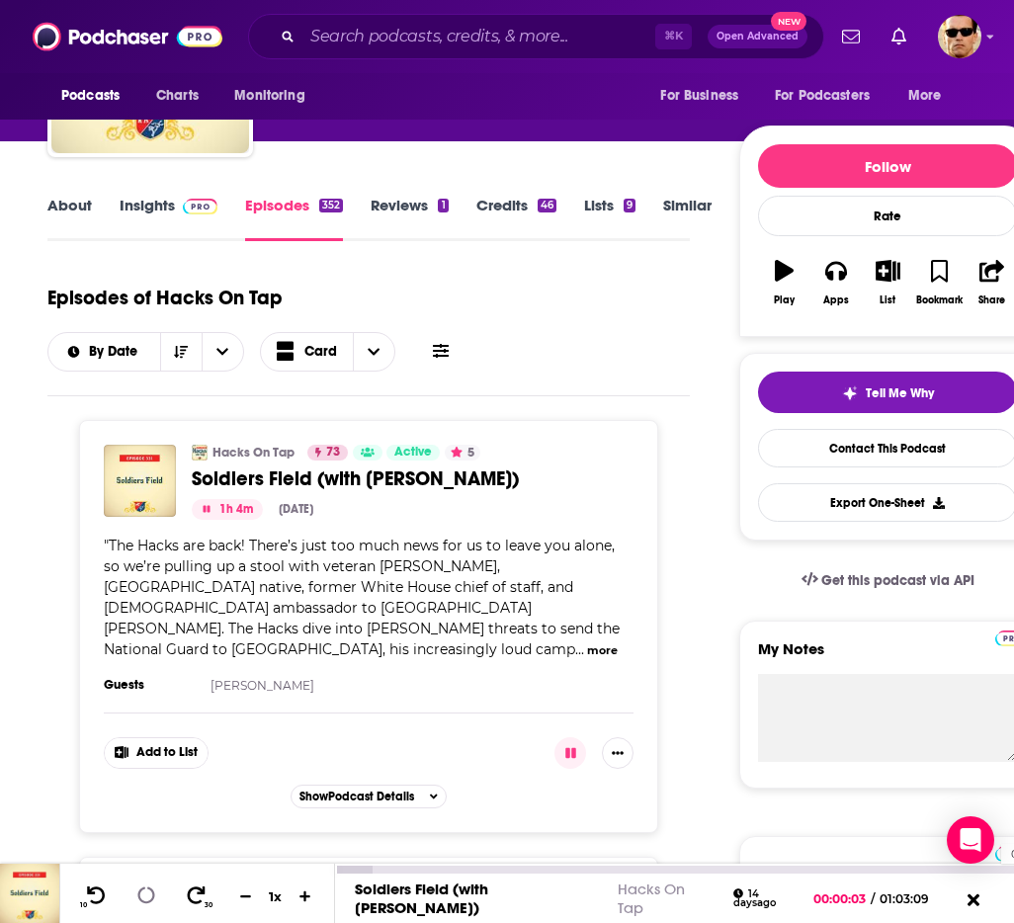
click at [992, 870] on div "01:01:03" at bounding box center [674, 870] width 679 height 8
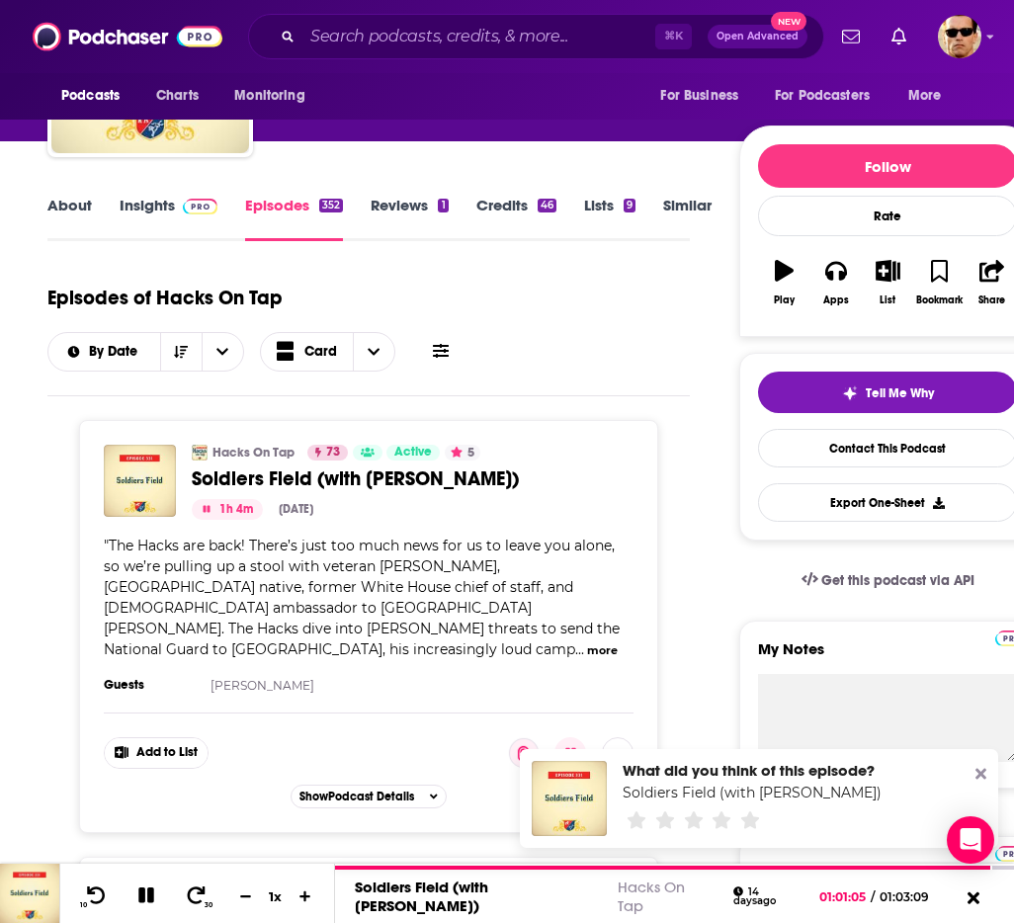
click at [976, 774] on icon at bounding box center [981, 774] width 11 height 16
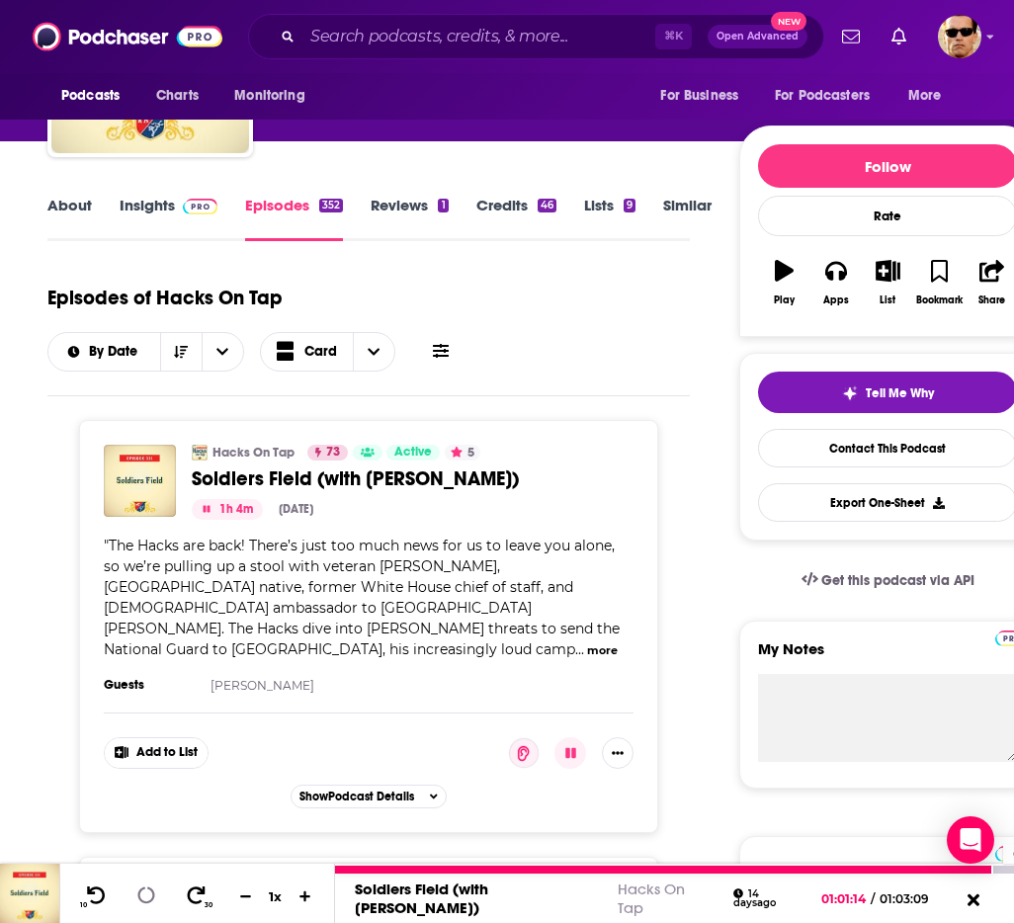
click at [994, 871] on div at bounding box center [674, 870] width 679 height 8
click at [149, 896] on icon at bounding box center [145, 896] width 17 height 17
